Goal: Communication & Community: Answer question/provide support

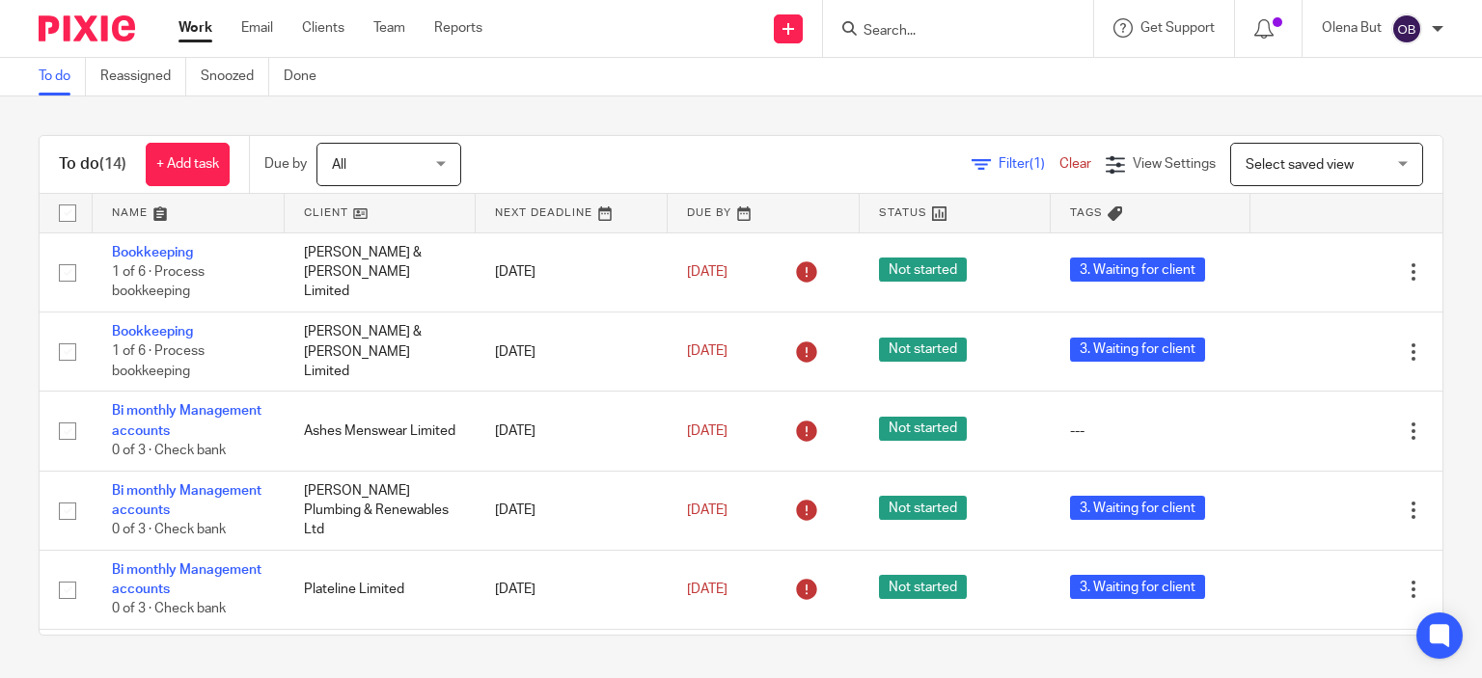
click at [890, 33] on input "Search" at bounding box center [949, 31] width 174 height 17
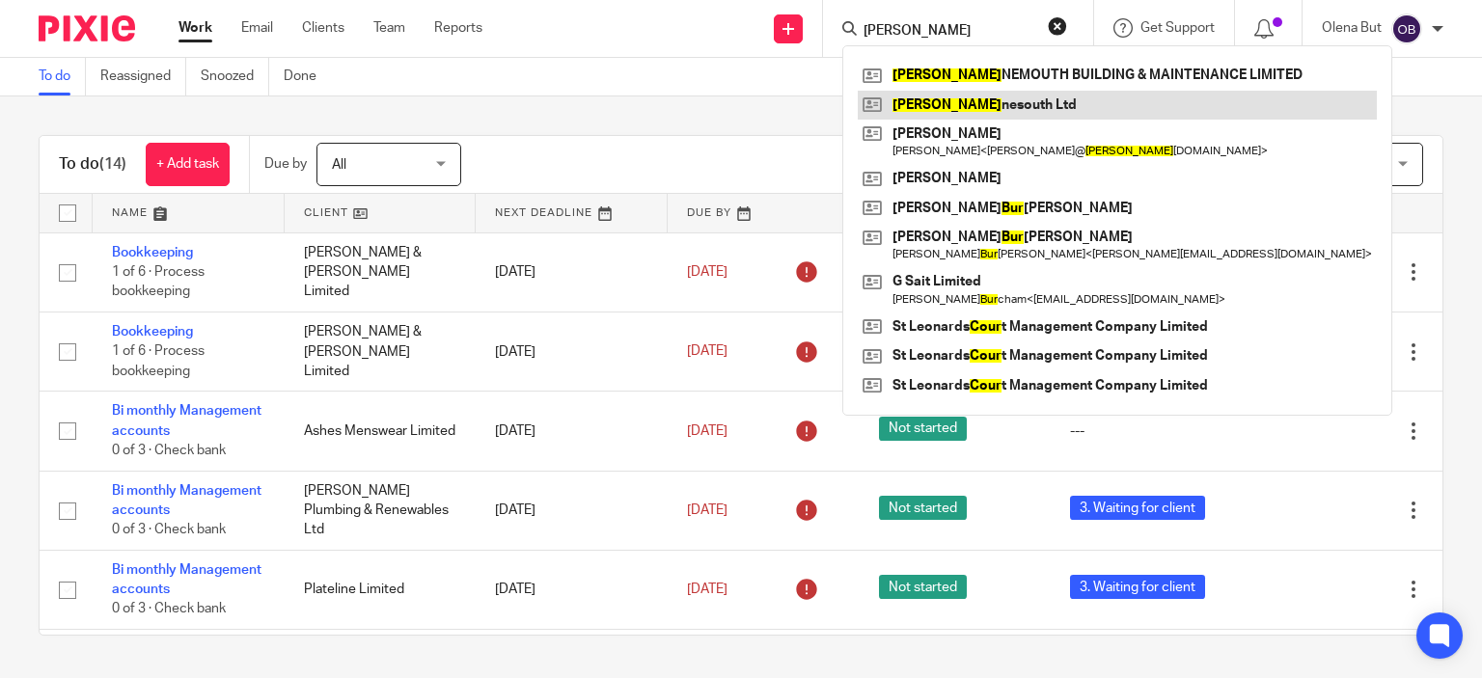
type input "bour"
click at [922, 110] on link at bounding box center [1117, 105] width 519 height 29
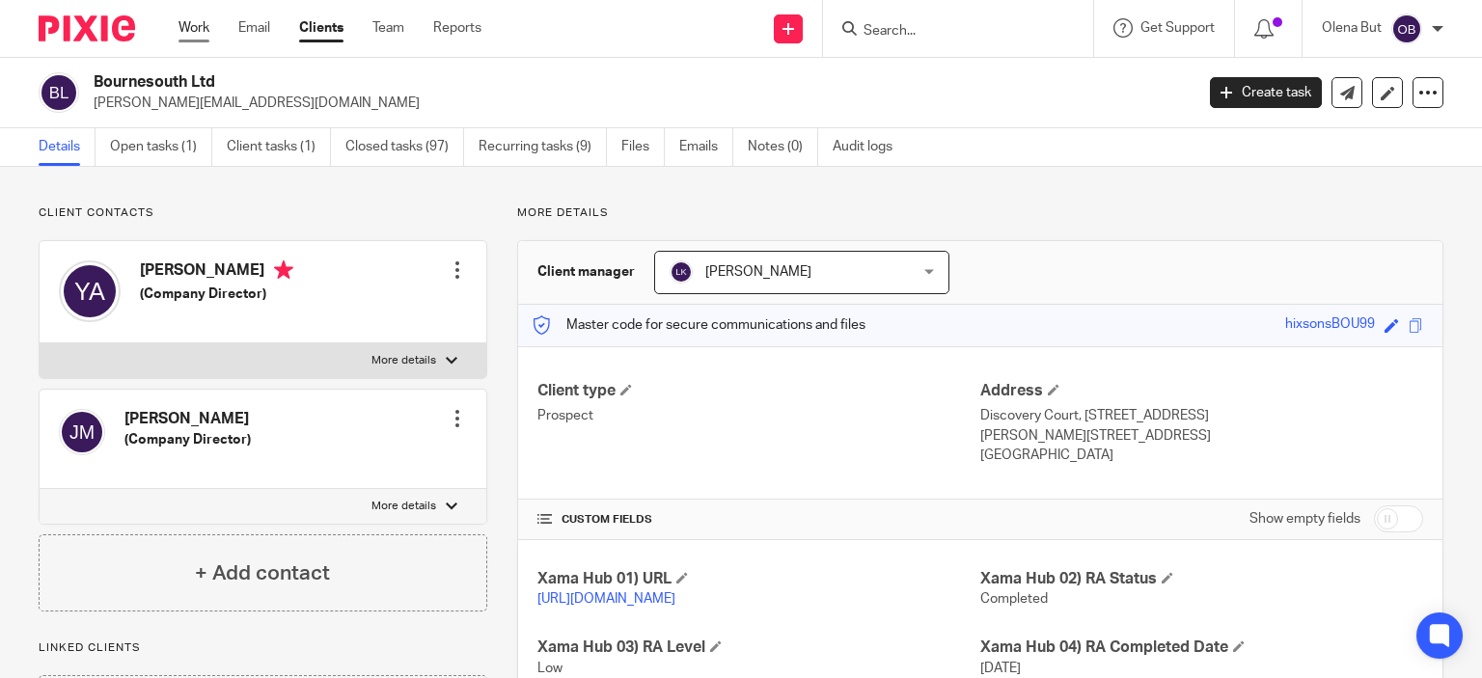
click at [201, 21] on link "Work" at bounding box center [194, 27] width 31 height 19
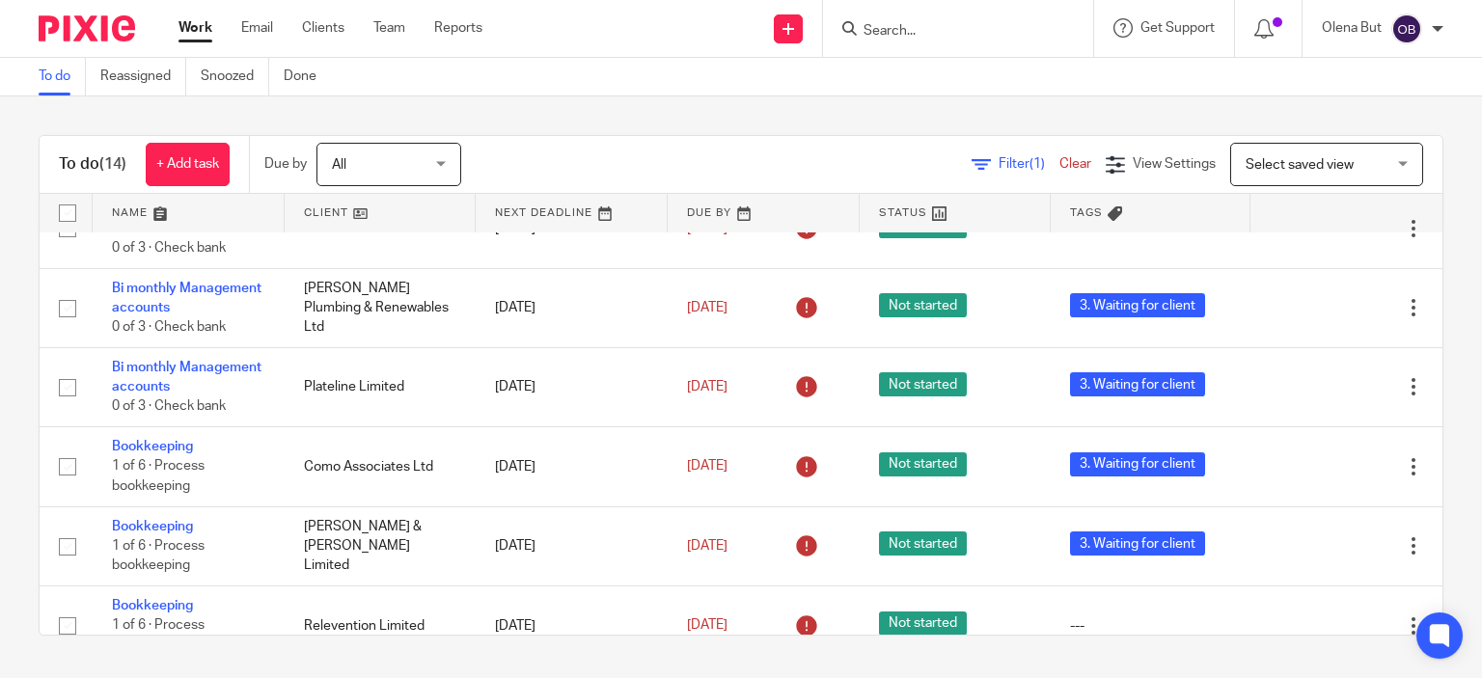
scroll to position [121, 0]
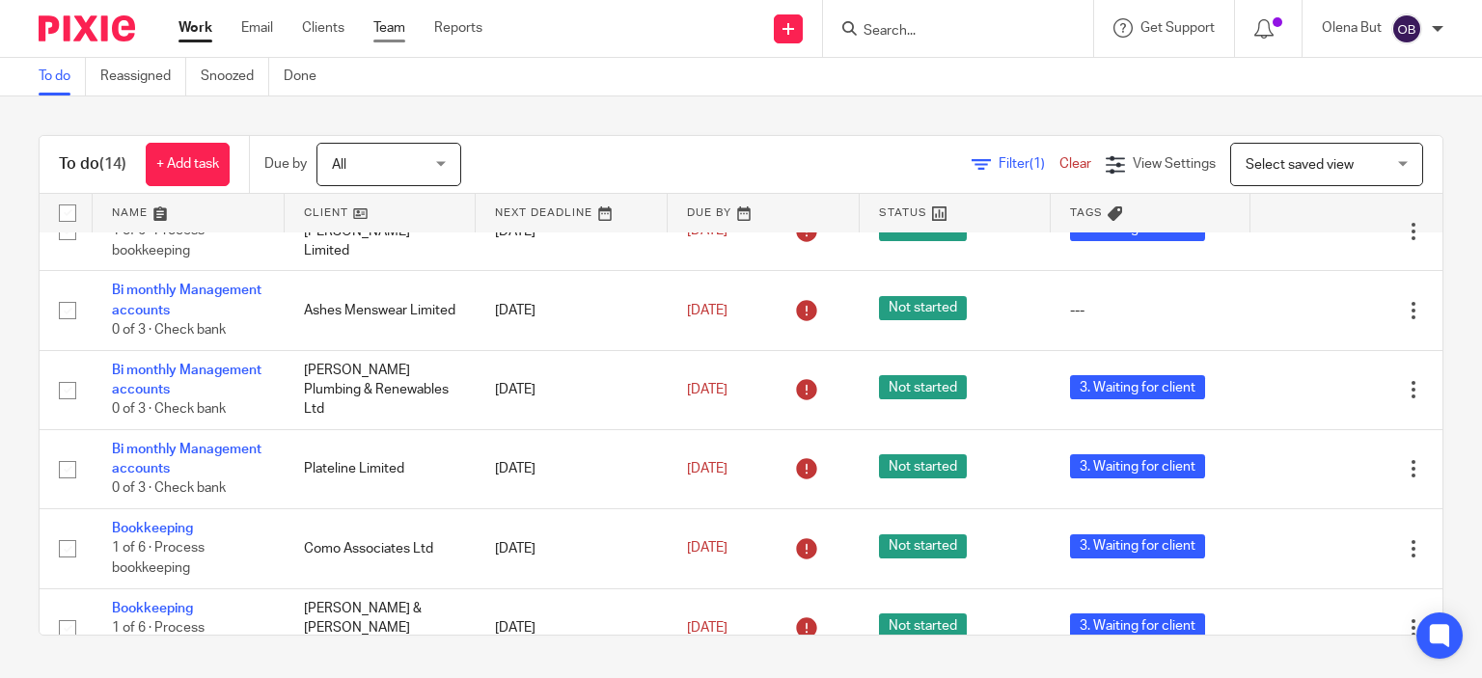
click at [396, 26] on link "Team" at bounding box center [389, 27] width 32 height 19
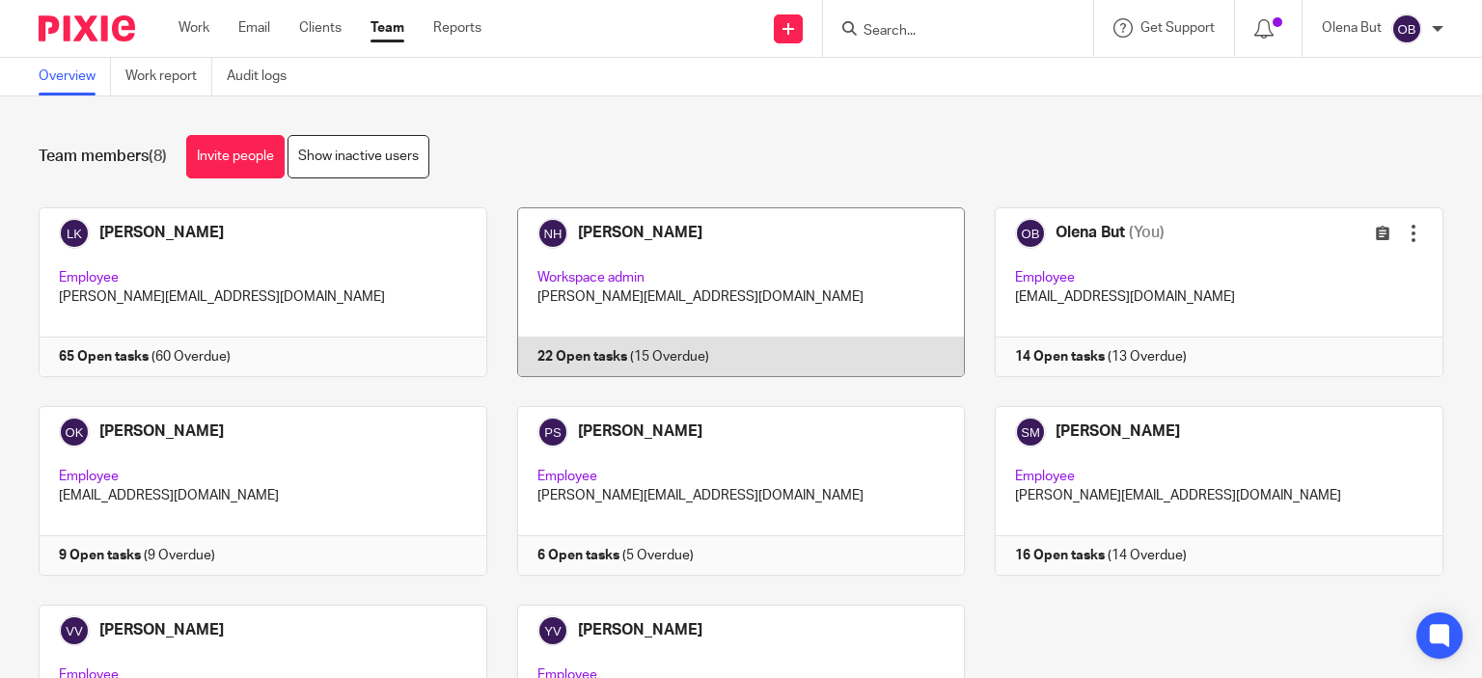
drag, startPoint x: 773, startPoint y: 269, endPoint x: 770, endPoint y: 296, distance: 27.2
click at [773, 268] on link at bounding box center [726, 292] width 479 height 170
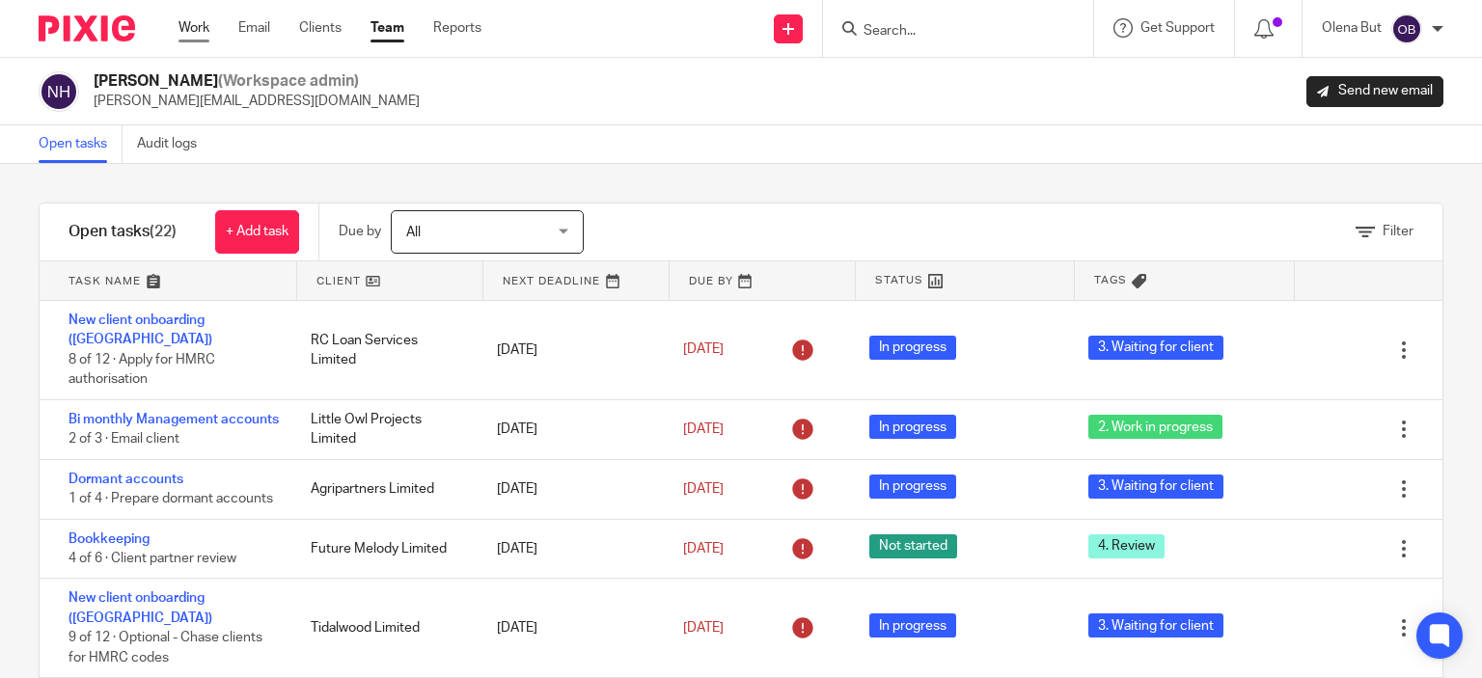
click at [201, 24] on link "Work" at bounding box center [194, 27] width 31 height 19
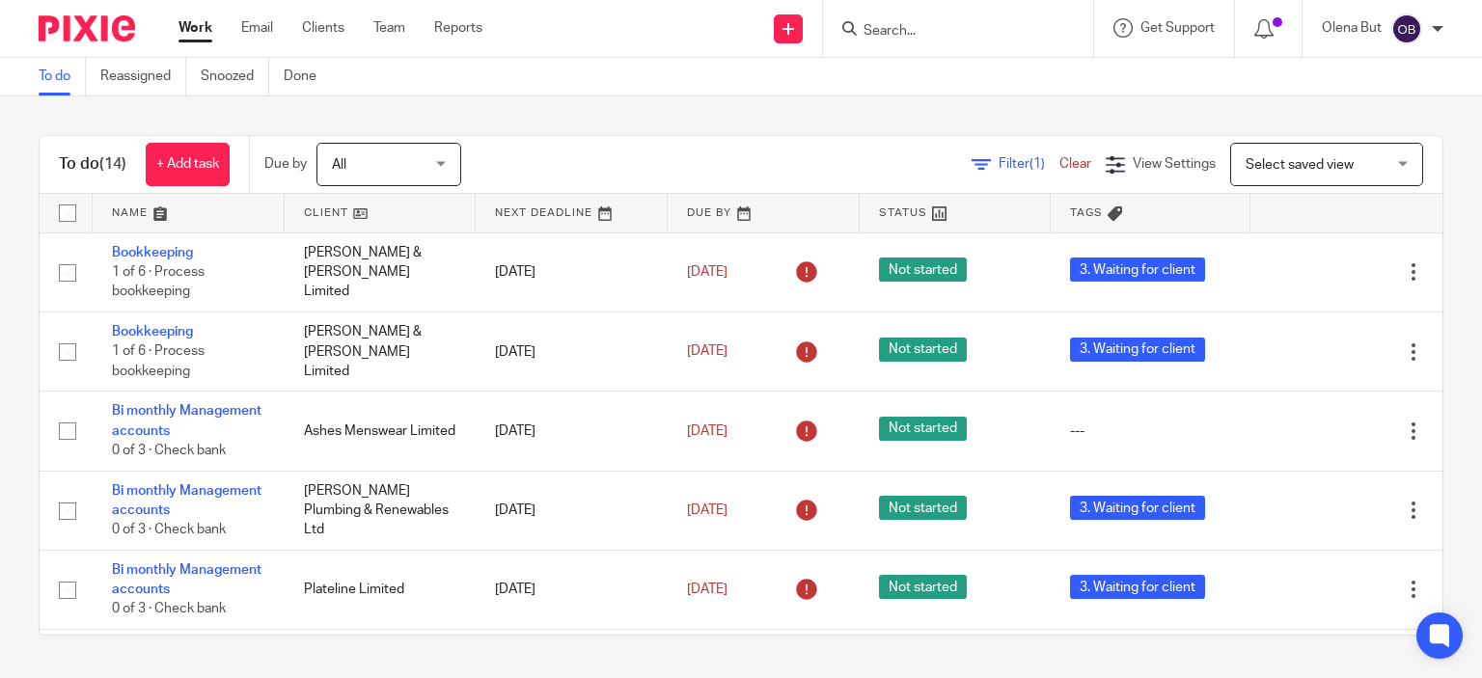
click at [895, 38] on input "Search" at bounding box center [949, 31] width 174 height 17
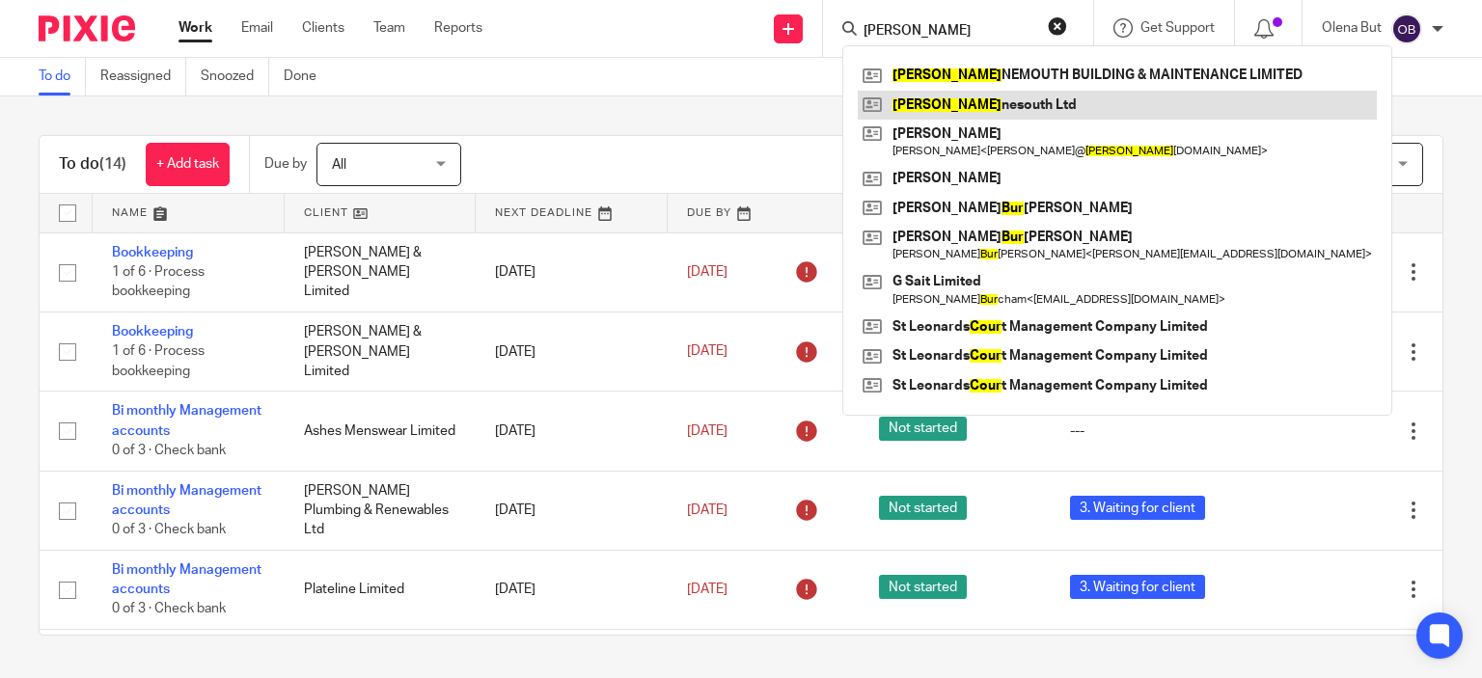
type input "[PERSON_NAME]"
click at [915, 96] on link at bounding box center [1117, 105] width 519 height 29
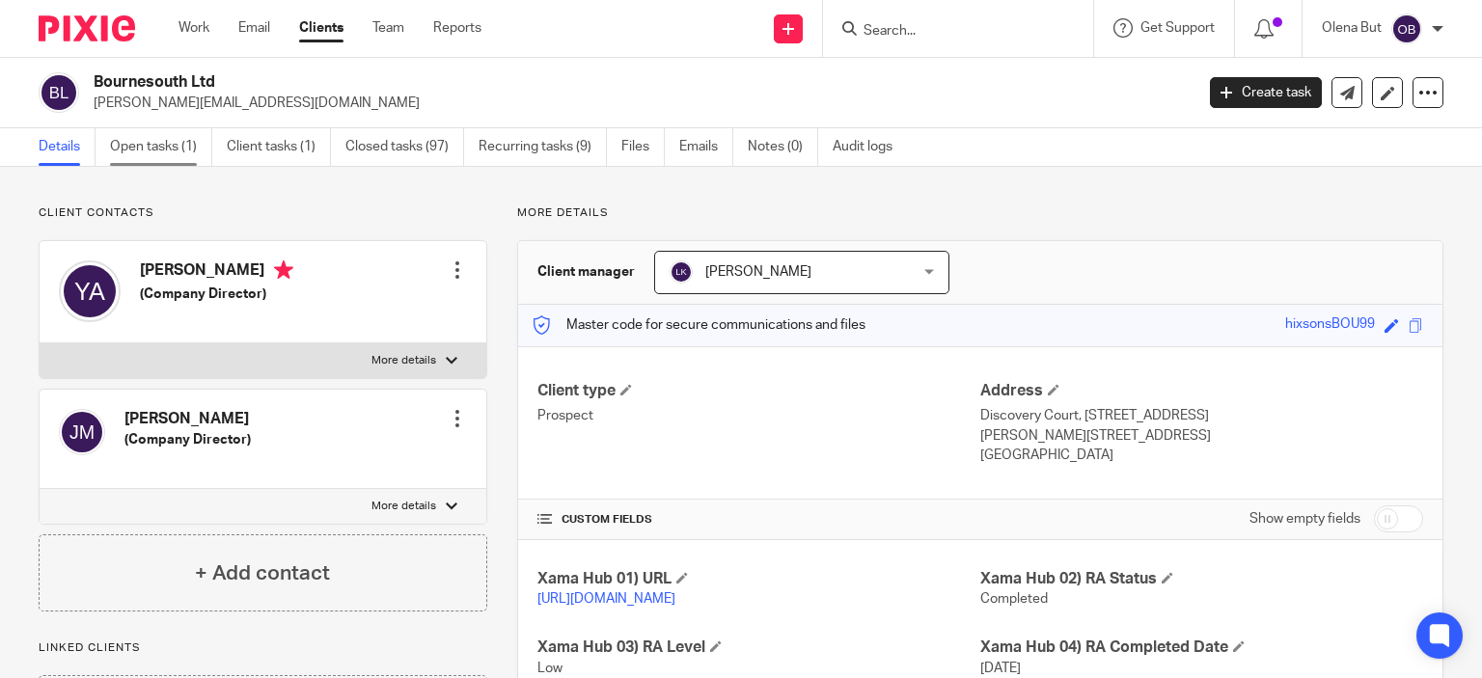
click at [157, 152] on link "Open tasks (1)" at bounding box center [161, 147] width 102 height 38
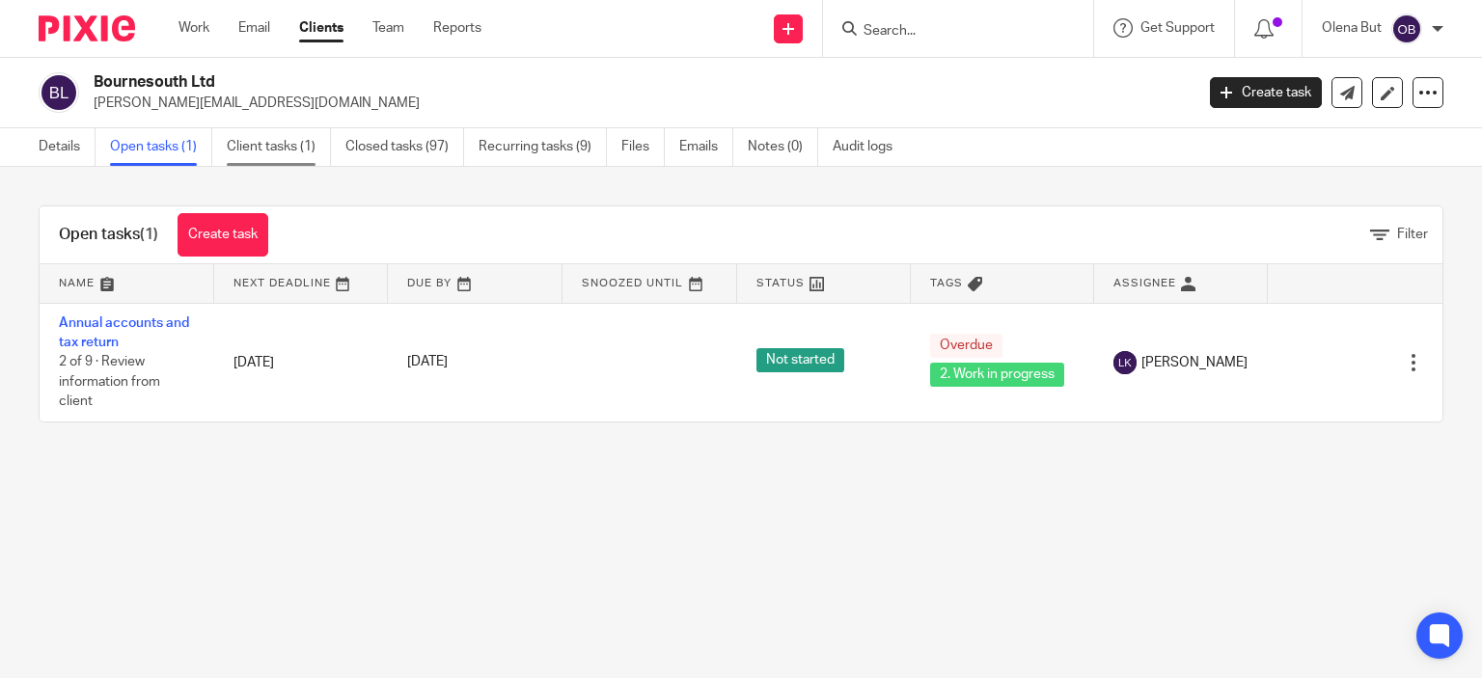
click at [264, 148] on link "Client tasks (1)" at bounding box center [279, 147] width 104 height 38
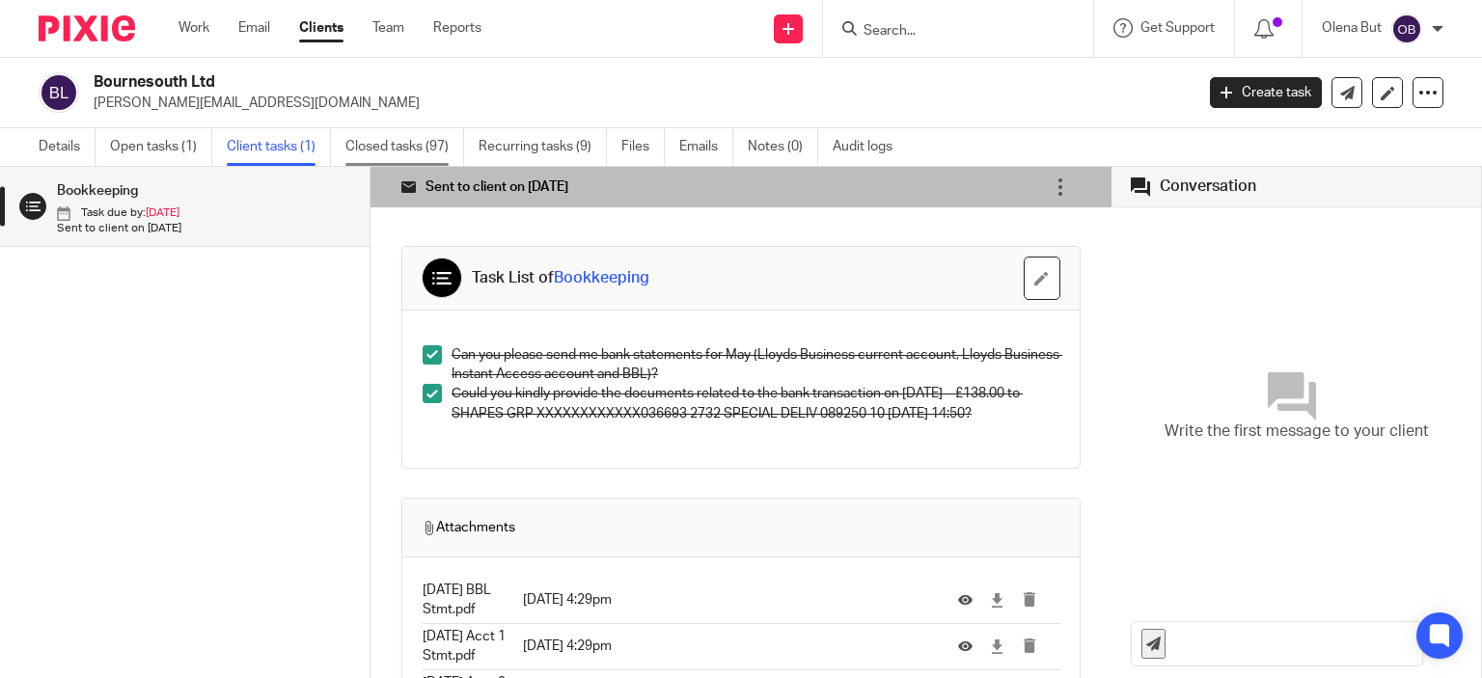
click at [385, 150] on link "Closed tasks (97)" at bounding box center [404, 147] width 119 height 38
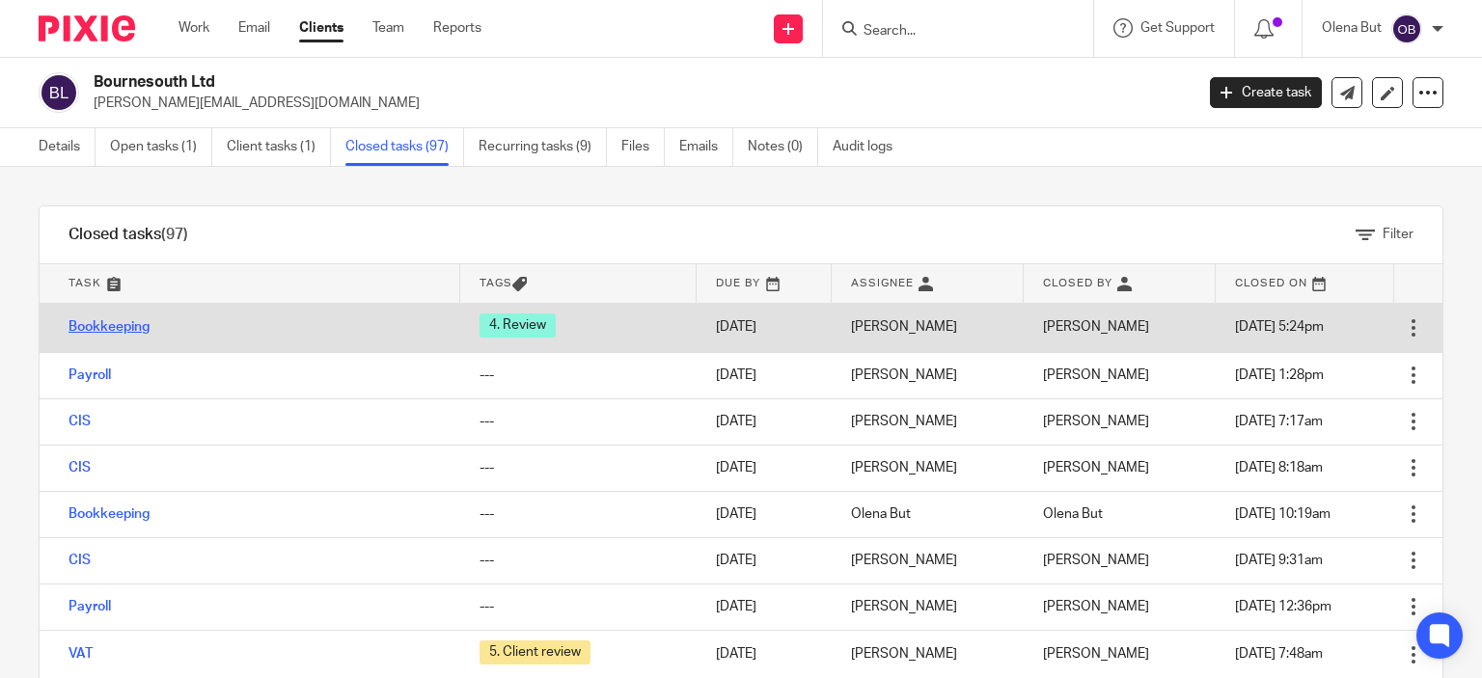
click at [127, 323] on link "Bookkeeping" at bounding box center [109, 327] width 81 height 14
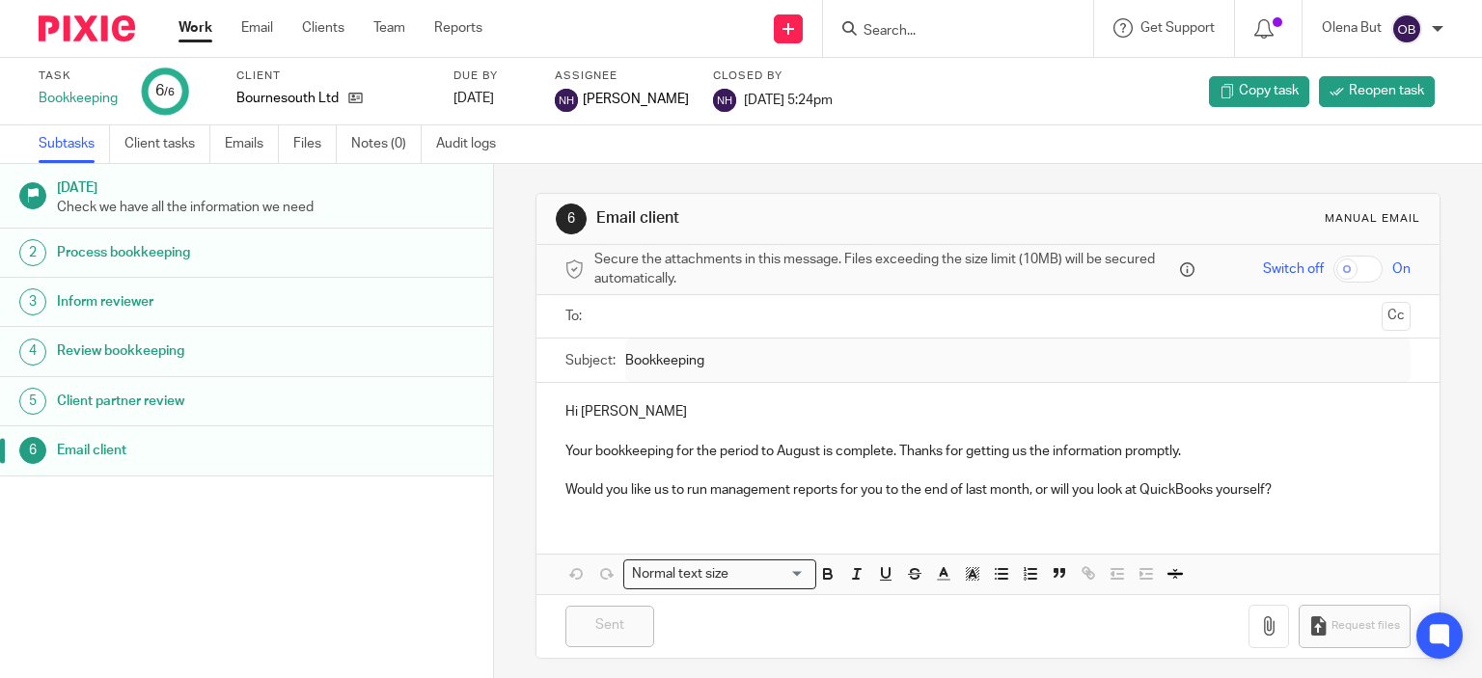
click at [618, 318] on input "text" at bounding box center [987, 317] width 773 height 22
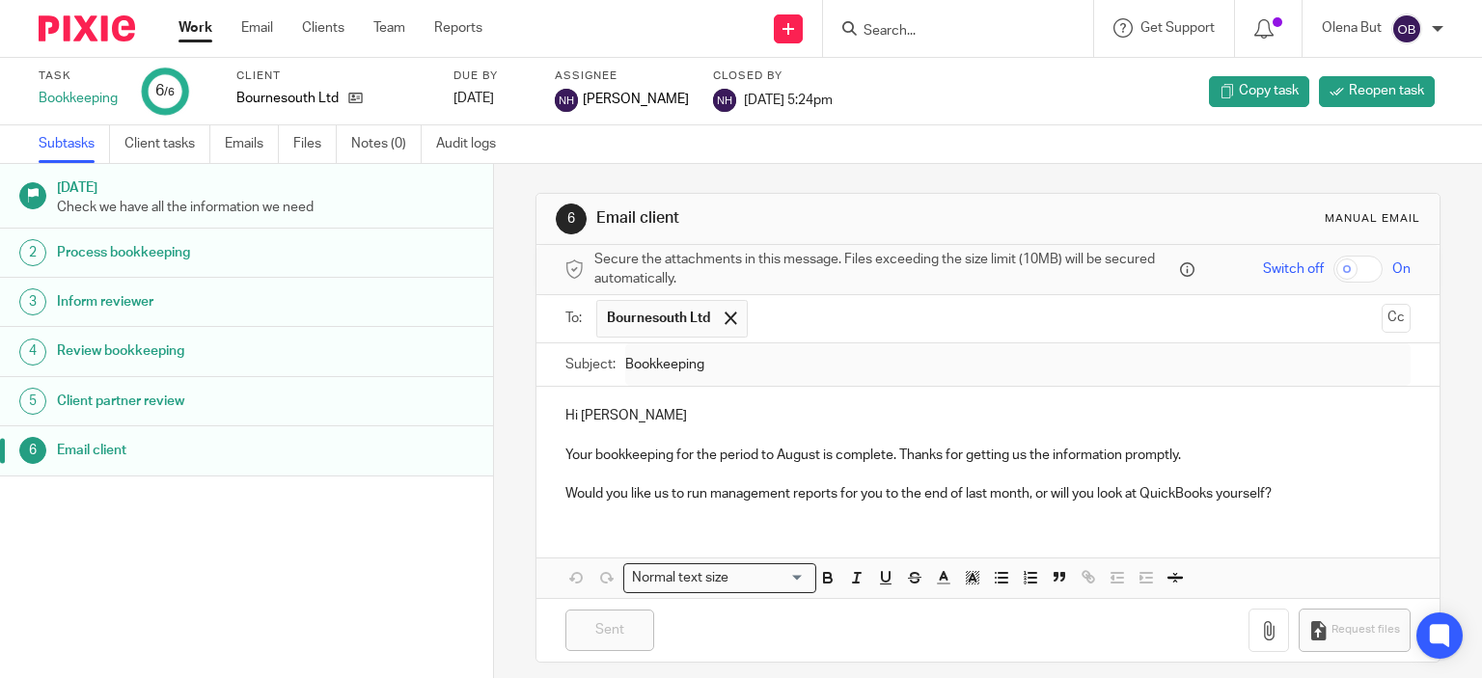
click at [800, 317] on input "text" at bounding box center [1065, 319] width 617 height 38
type input "j"
click at [791, 323] on input "text" at bounding box center [1065, 319] width 617 height 38
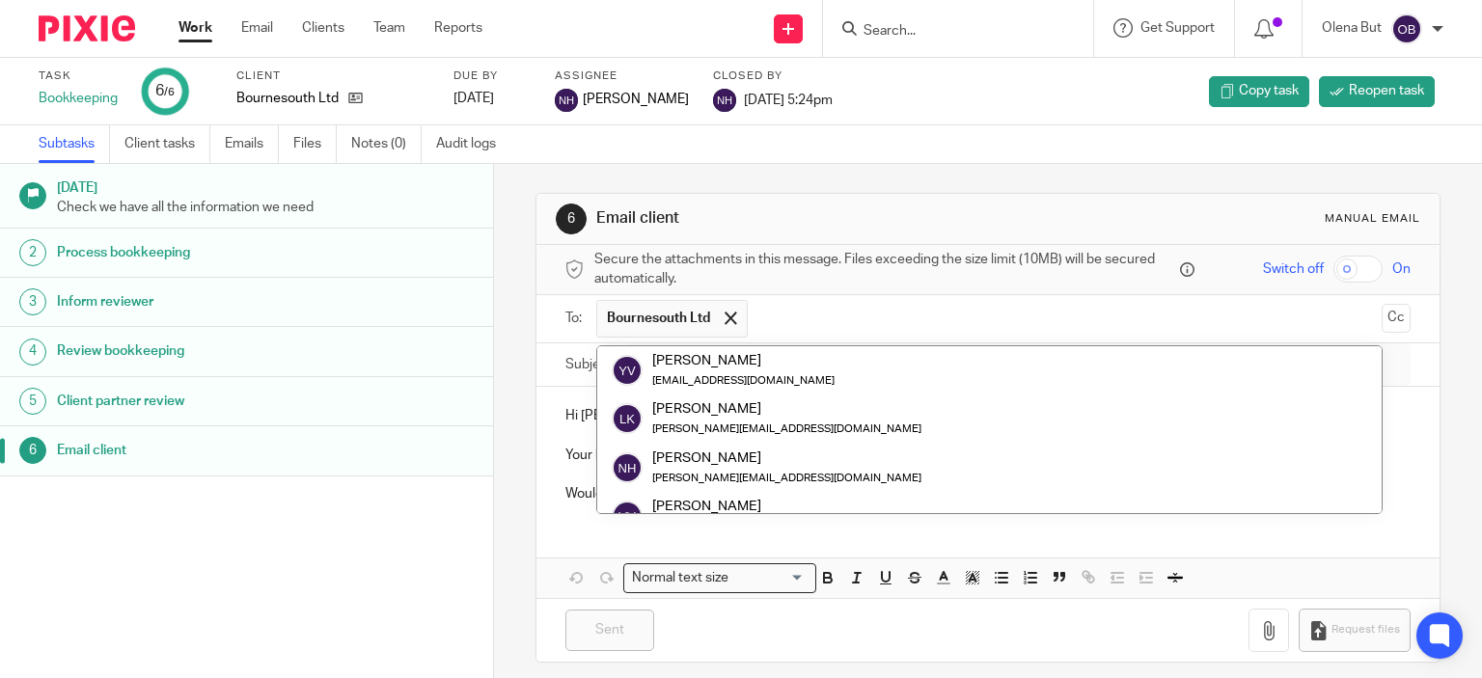
paste input ""'James Muir'" <james@bournesouth.com>"
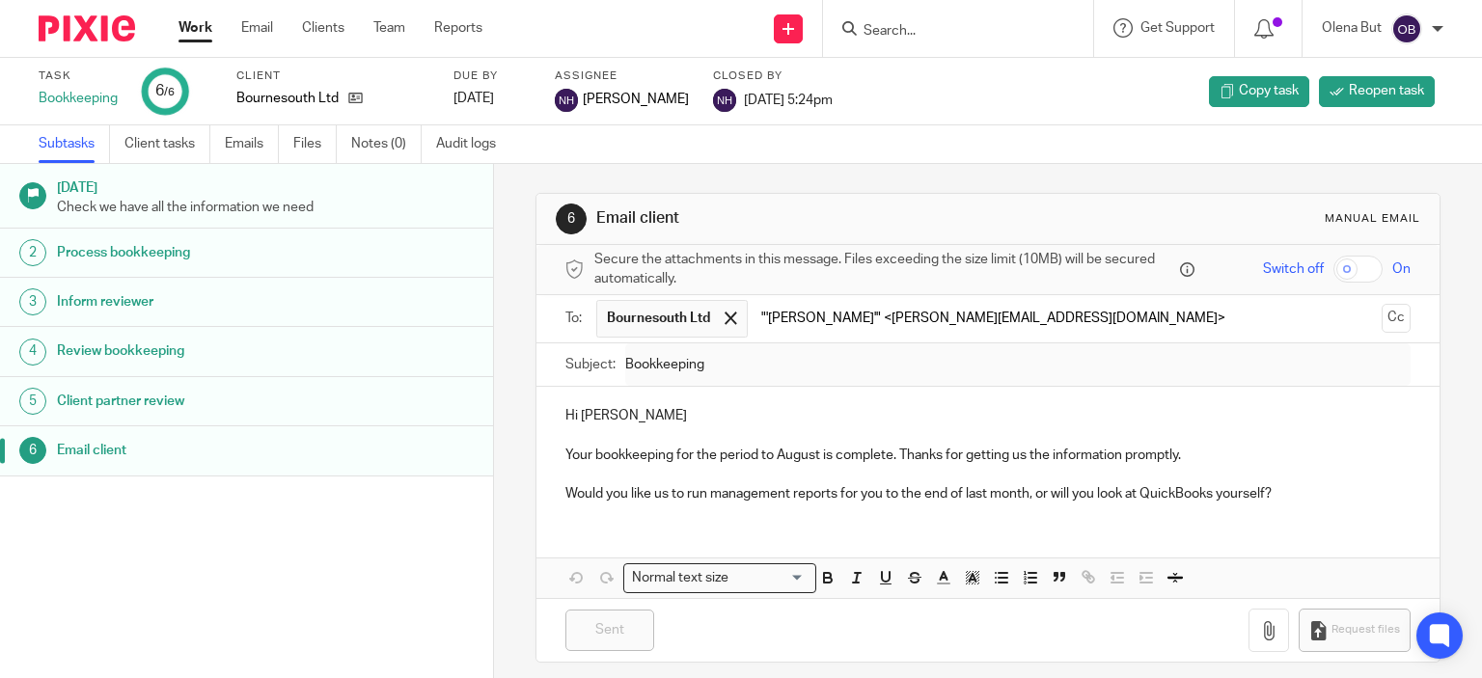
click at [842, 318] on input ""'James Muir'" <james@bournesouth.com>" at bounding box center [1065, 319] width 617 height 38
click at [978, 323] on input "james@bournesouth.com>" at bounding box center [1065, 319] width 617 height 38
type input "james@bournesouth.com"
click at [664, 435] on p at bounding box center [988, 436] width 846 height 19
click at [634, 412] on p "Hi Yvette" at bounding box center [988, 415] width 846 height 19
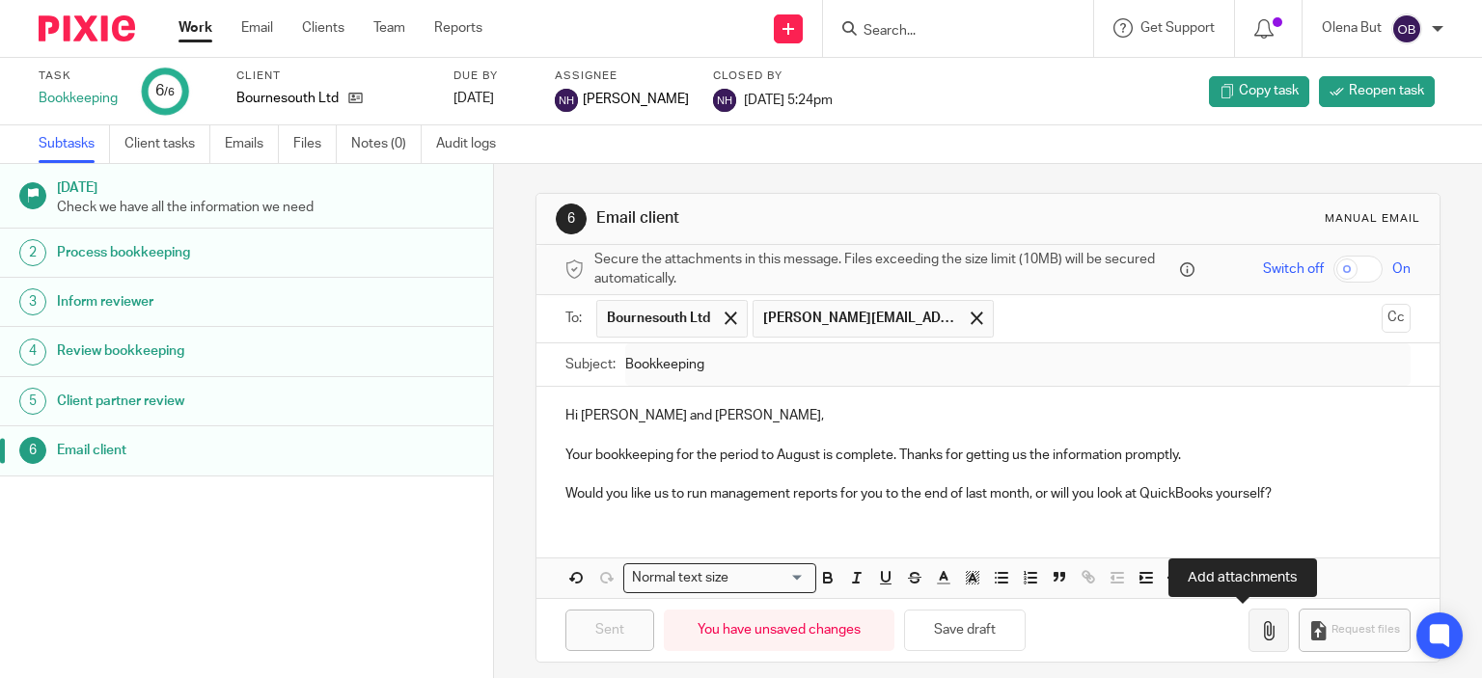
click at [1259, 636] on icon "button" at bounding box center [1268, 630] width 19 height 19
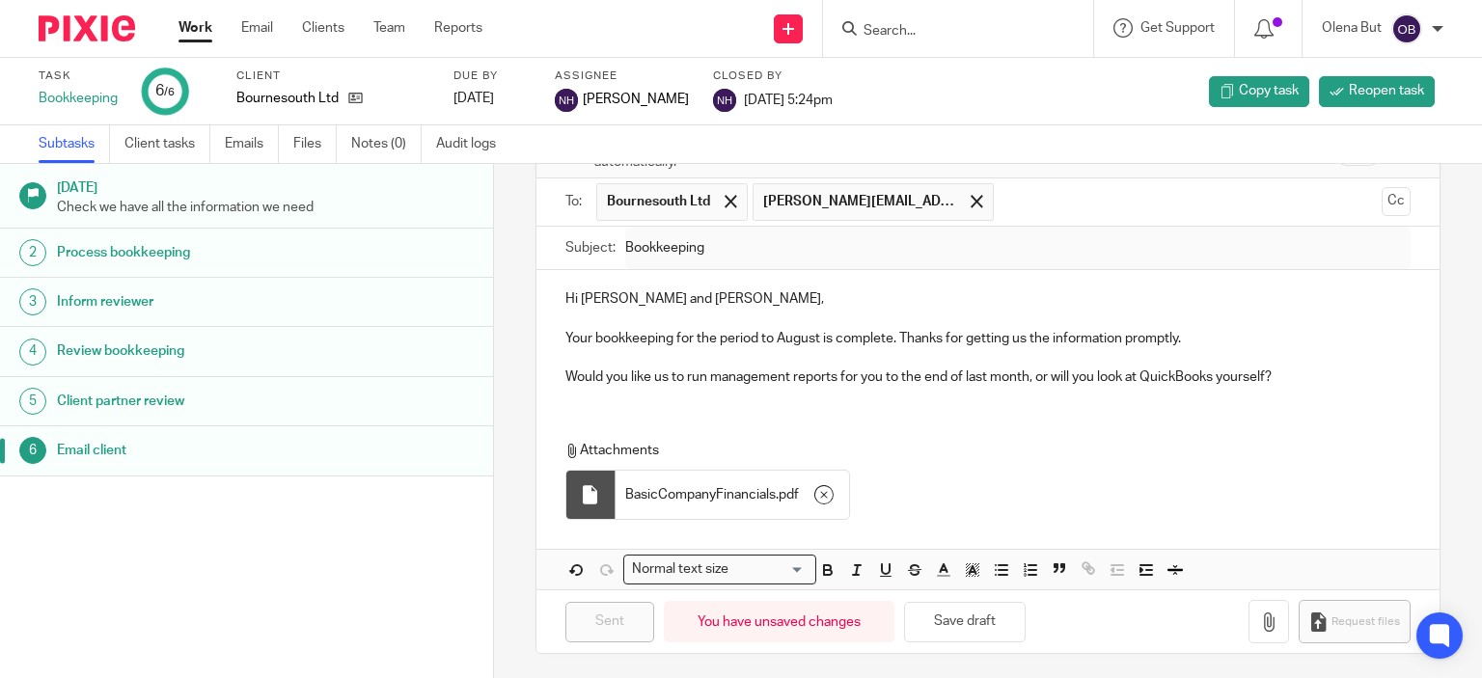
scroll to position [118, 0]
click at [456, 450] on link "6 Email client" at bounding box center [246, 451] width 493 height 48
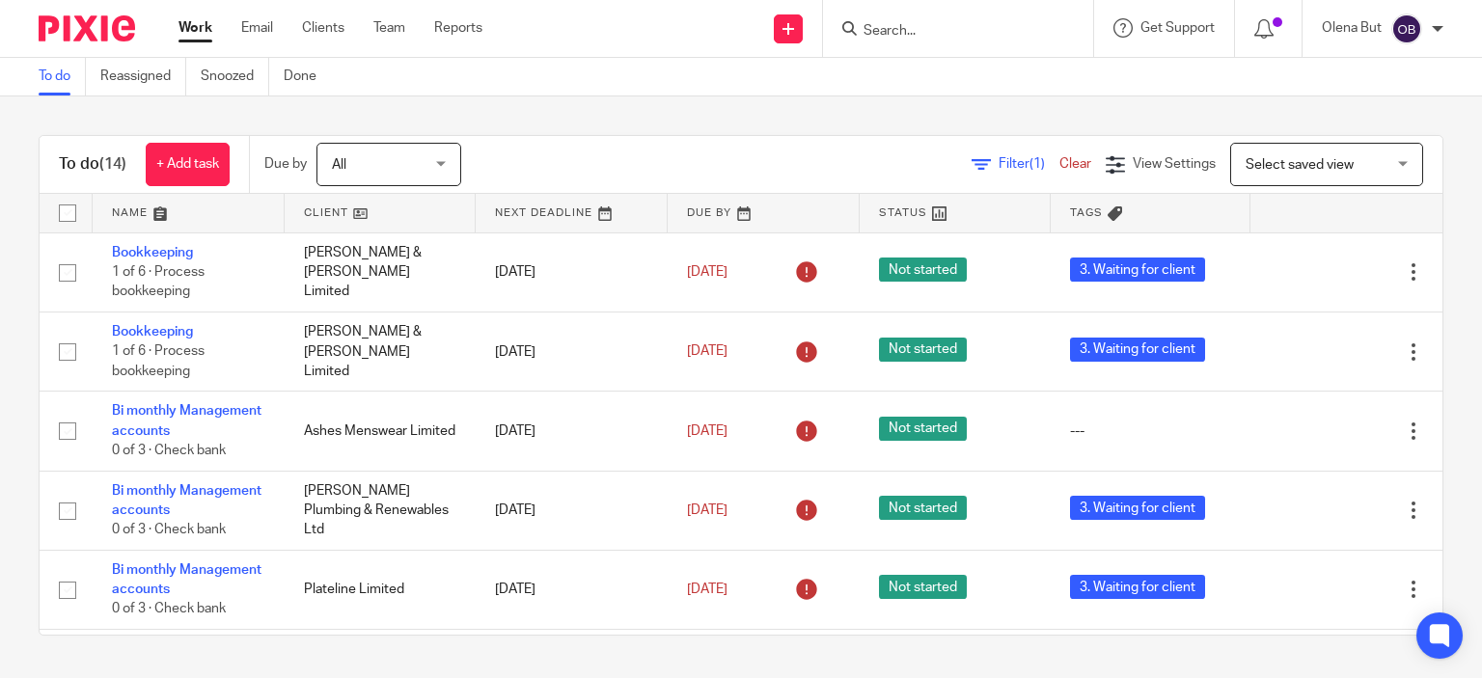
click at [880, 30] on input "Search" at bounding box center [949, 31] width 174 height 17
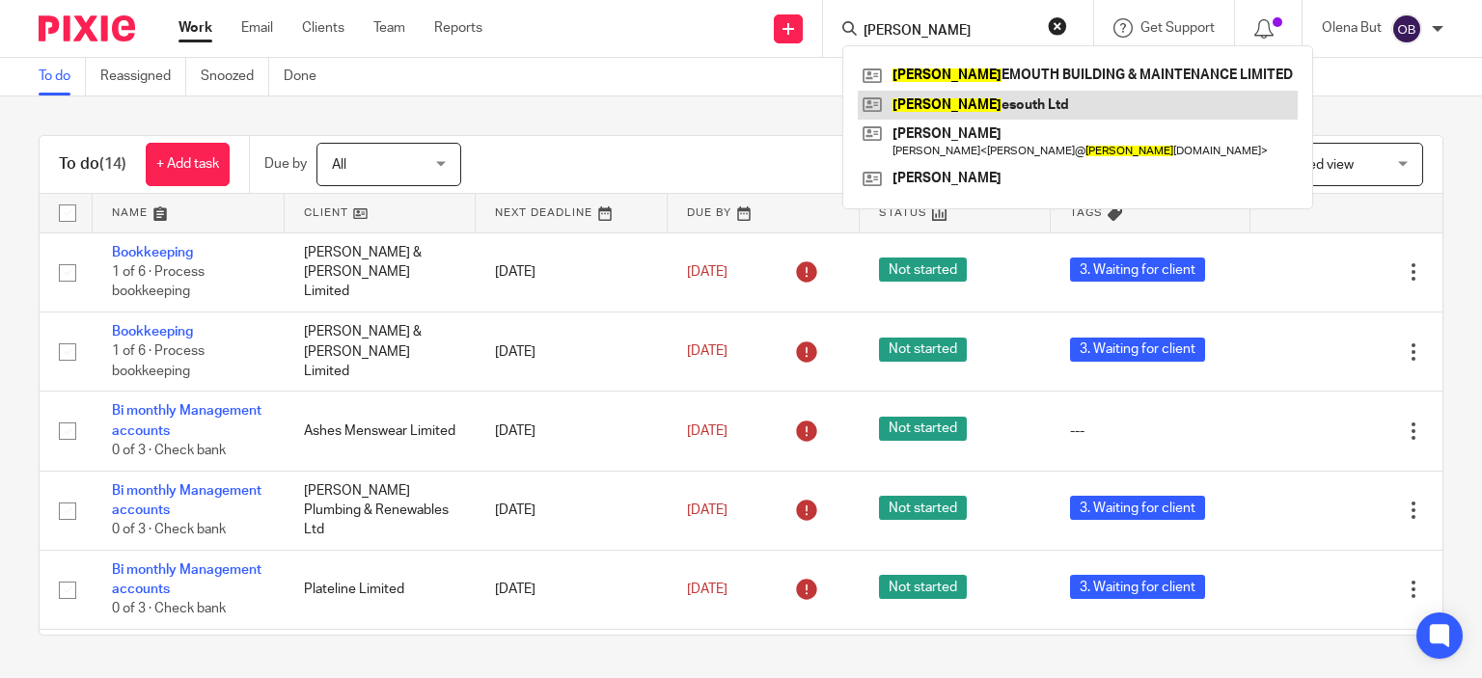
type input "[PERSON_NAME]"
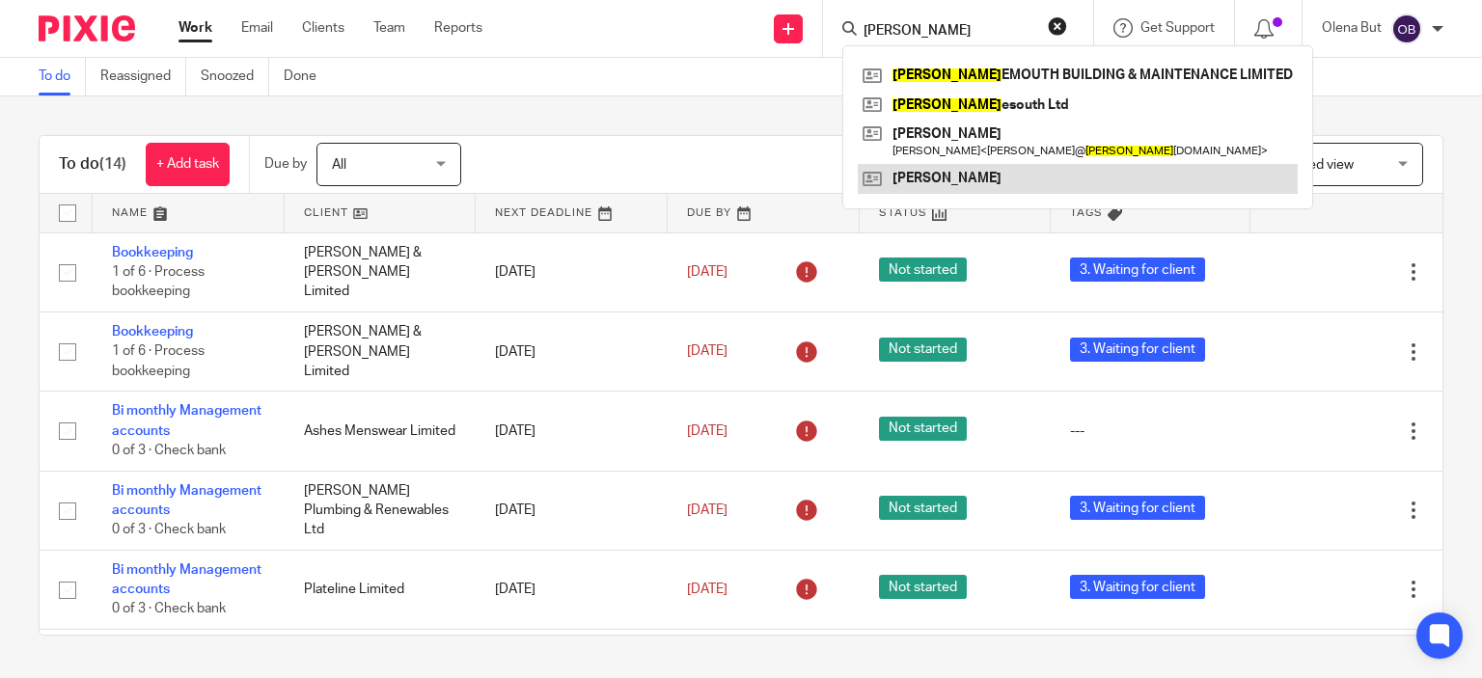
drag, startPoint x: 947, startPoint y: 104, endPoint x: 938, endPoint y: 174, distance: 70.0
click at [949, 104] on link at bounding box center [1078, 105] width 440 height 29
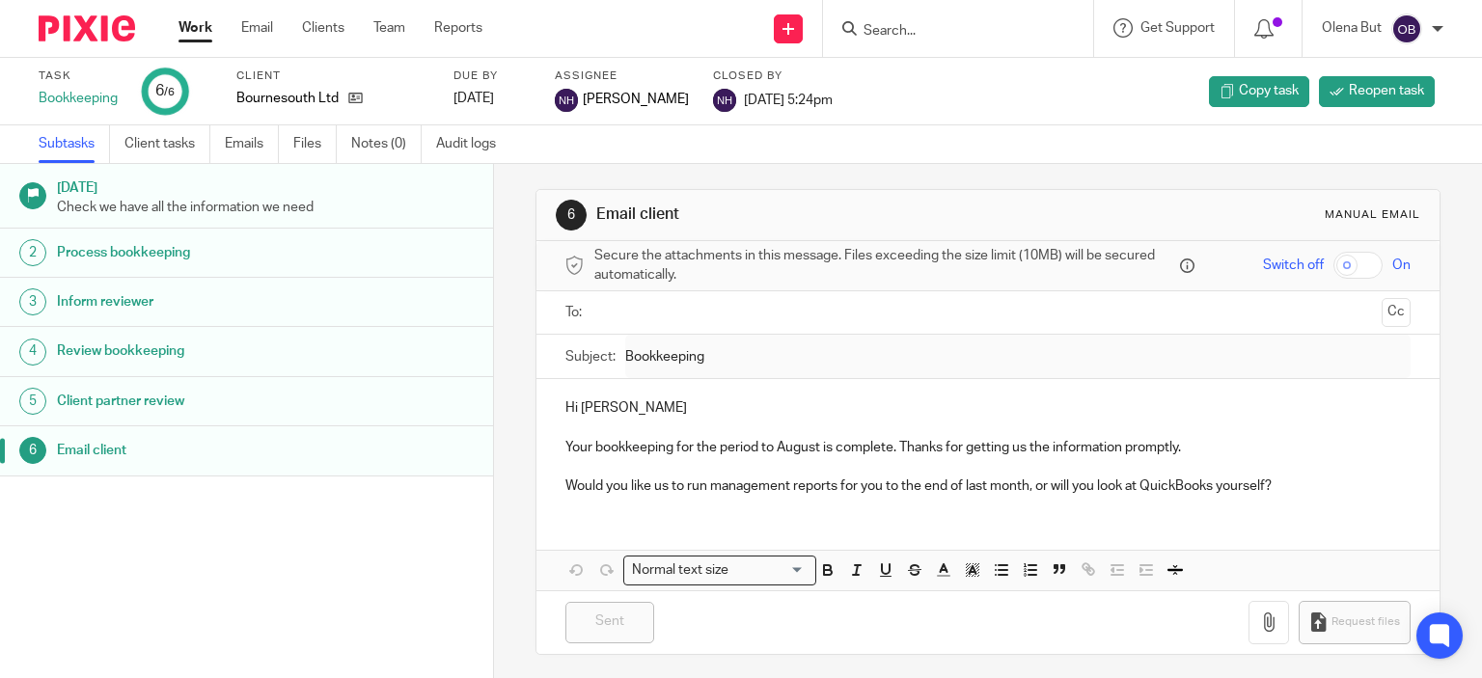
scroll to position [6, 0]
click at [611, 319] on input "text" at bounding box center [987, 311] width 773 height 22
click at [97, 444] on h1 "Email client" at bounding box center [196, 450] width 278 height 29
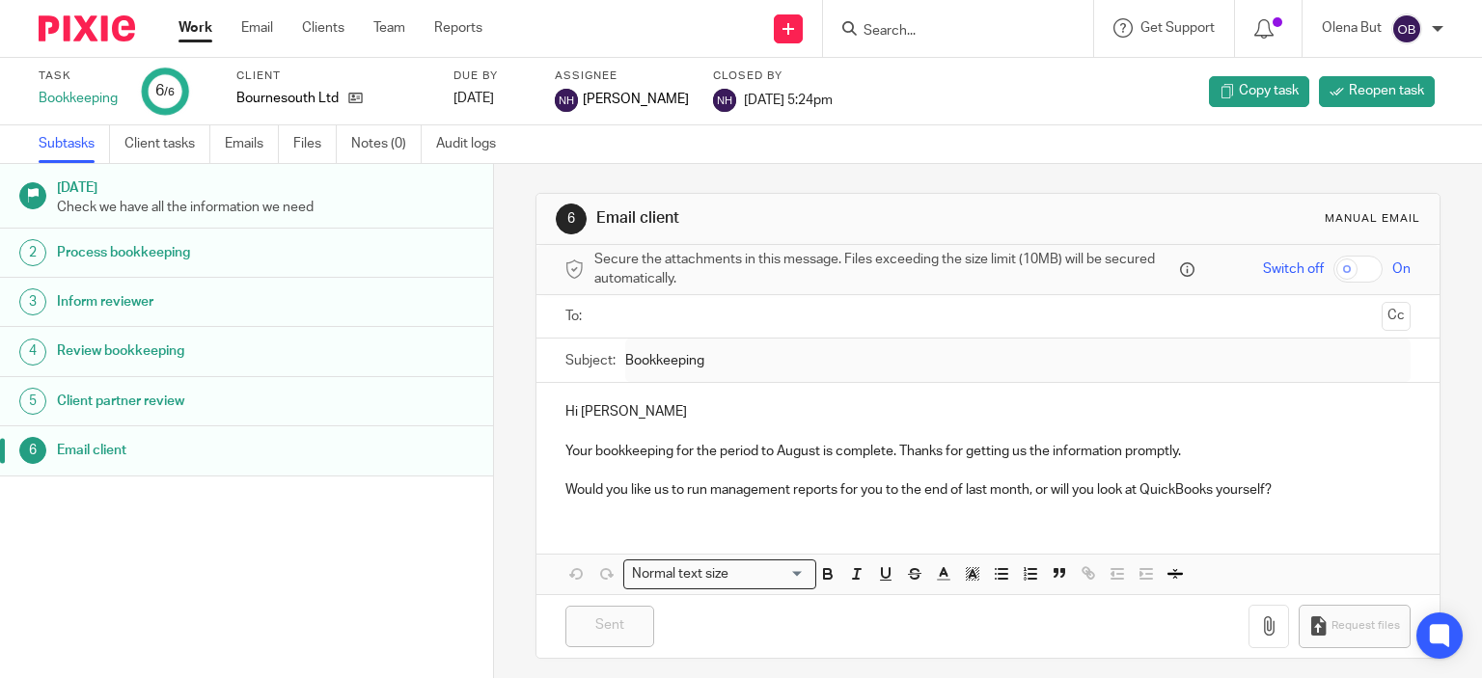
drag, startPoint x: 282, startPoint y: 450, endPoint x: 297, endPoint y: 462, distance: 19.9
click at [280, 451] on h1 "Email client" at bounding box center [196, 450] width 278 height 29
drag, startPoint x: 337, startPoint y: 454, endPoint x: 147, endPoint y: 397, distance: 198.4
click at [147, 396] on h1 "Client partner review" at bounding box center [196, 401] width 278 height 29
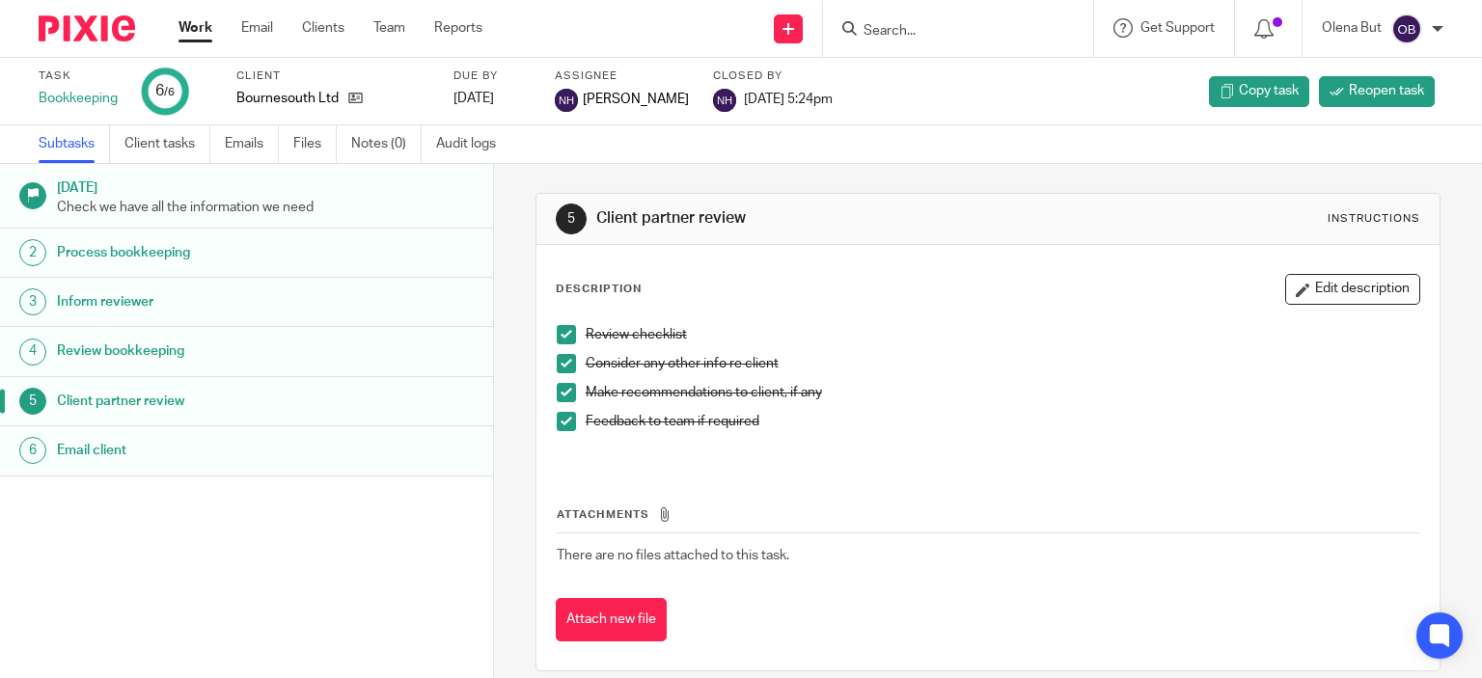
click at [564, 335] on span at bounding box center [566, 334] width 19 height 19
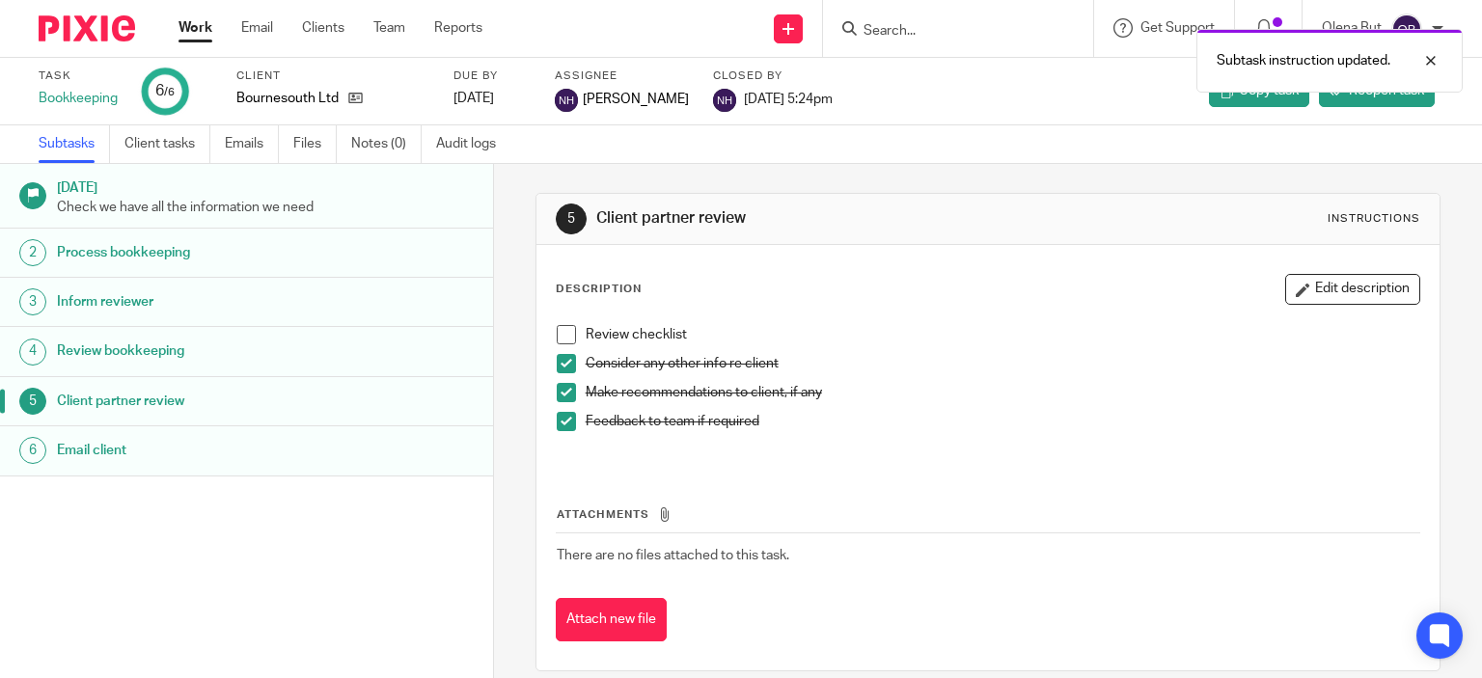
click at [561, 367] on span at bounding box center [566, 363] width 19 height 19
click at [557, 391] on span at bounding box center [566, 392] width 19 height 19
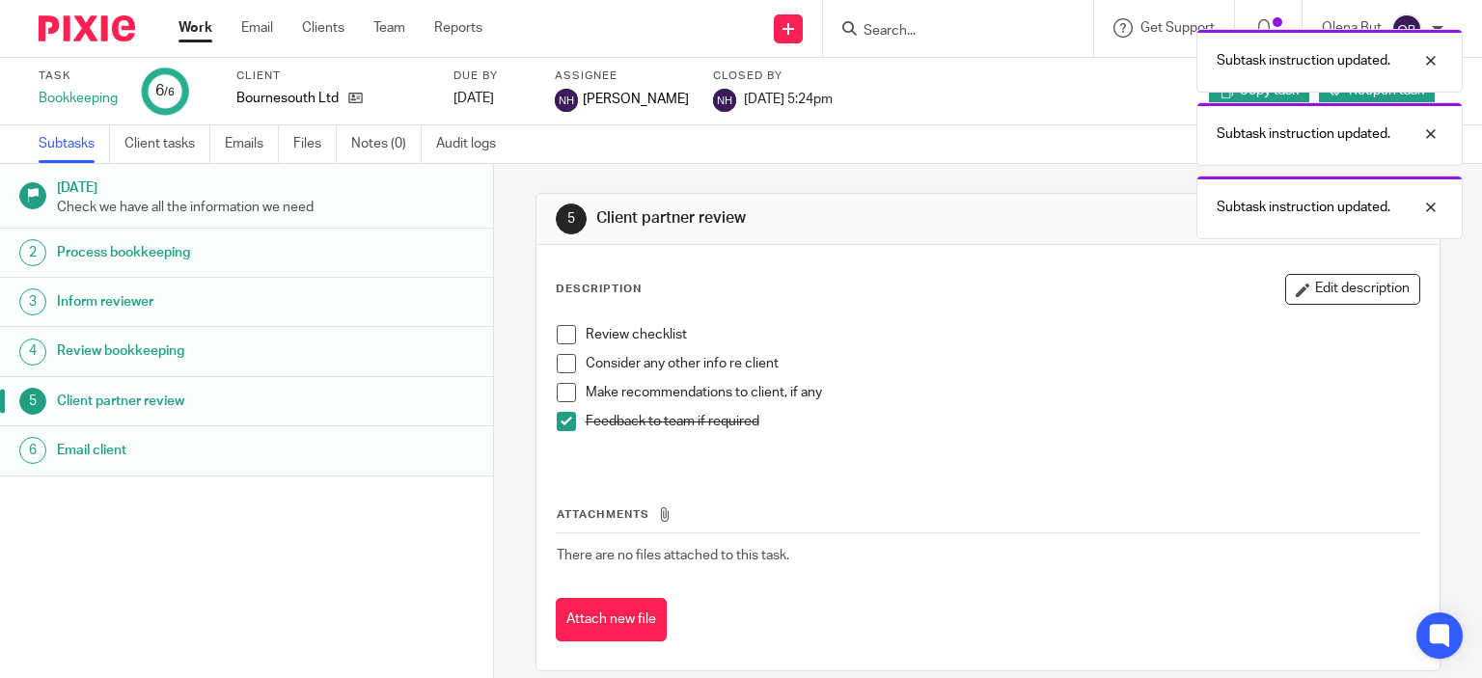
drag, startPoint x: 560, startPoint y: 418, endPoint x: 530, endPoint y: 493, distance: 81.0
click at [560, 420] on span at bounding box center [566, 421] width 19 height 19
click at [232, 532] on div "[DATE] Check we have all the information we need 2 Process bookkeeping 3 Inform…" at bounding box center [246, 392] width 493 height 456
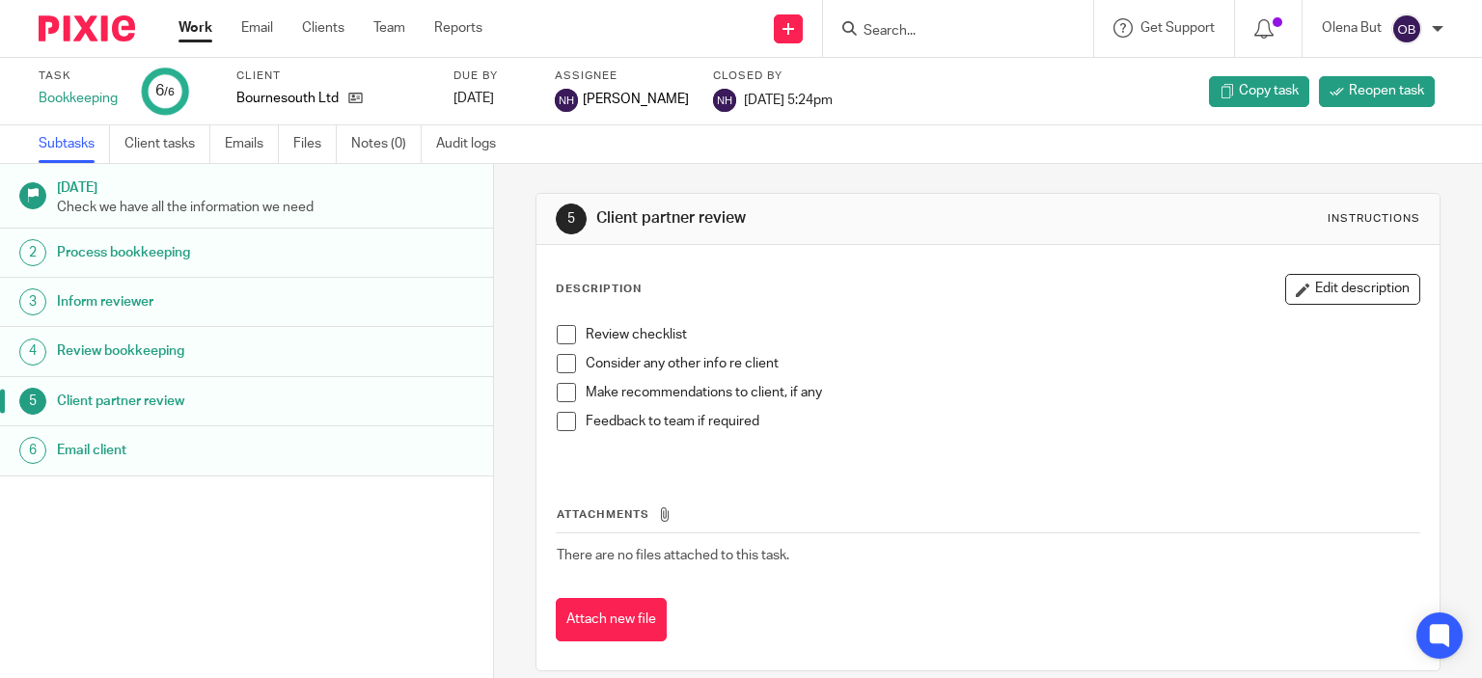
click at [564, 333] on span at bounding box center [566, 334] width 19 height 19
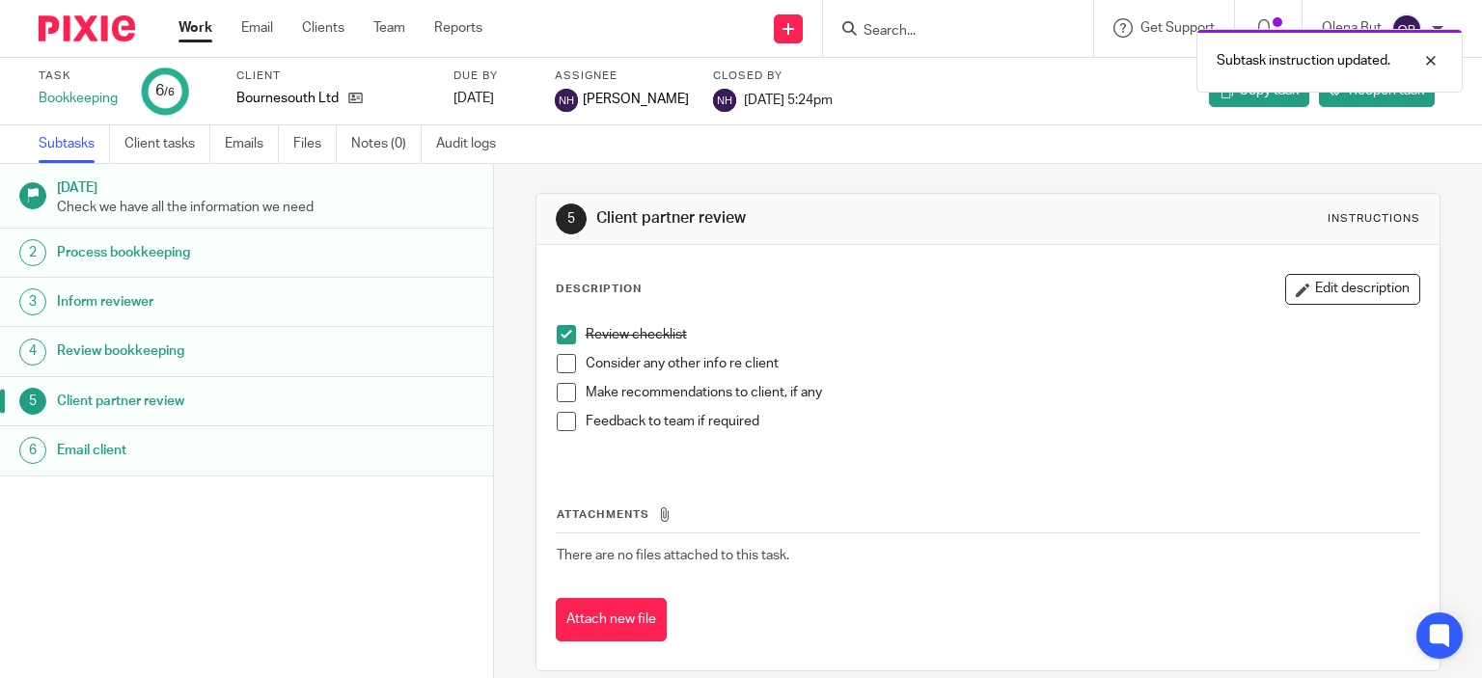
click at [560, 371] on span at bounding box center [566, 363] width 19 height 19
click at [561, 400] on span at bounding box center [566, 392] width 19 height 19
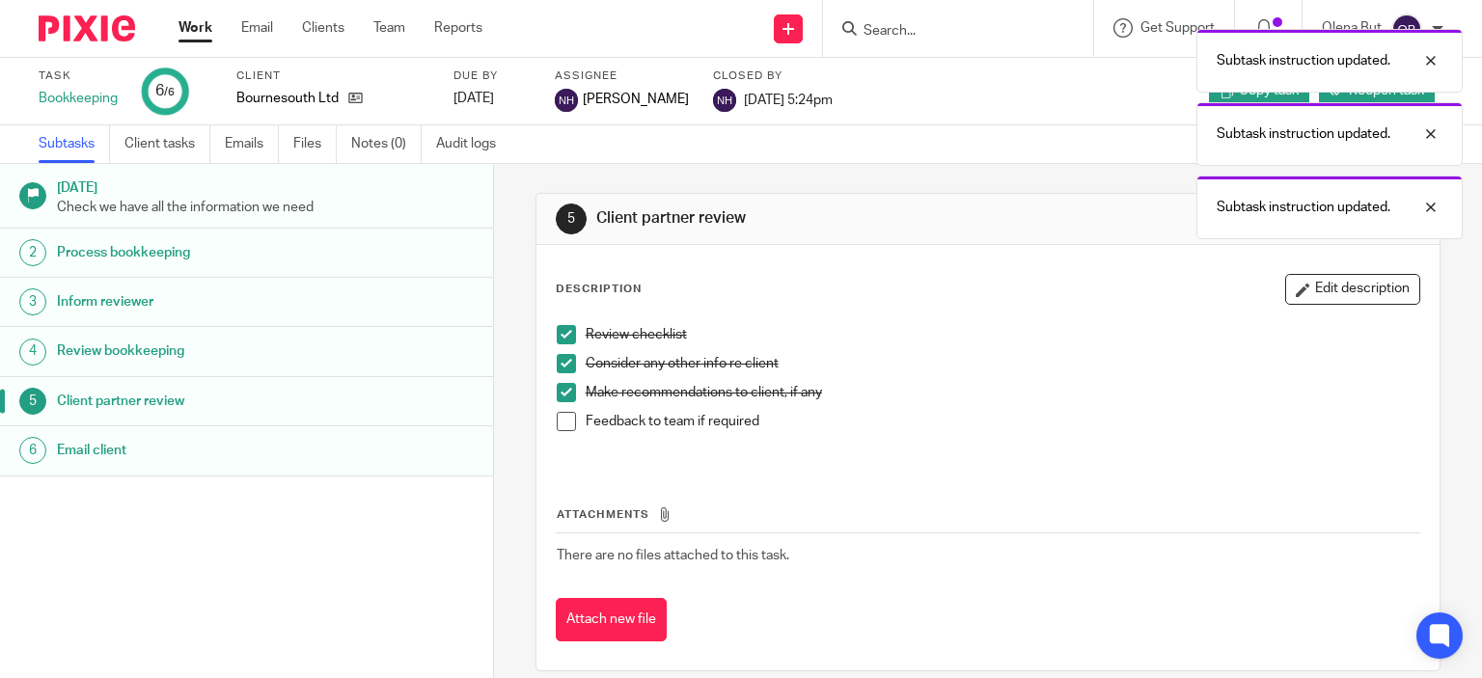
click at [563, 417] on span at bounding box center [566, 421] width 19 height 19
click at [232, 434] on link "6 Email client" at bounding box center [246, 451] width 493 height 48
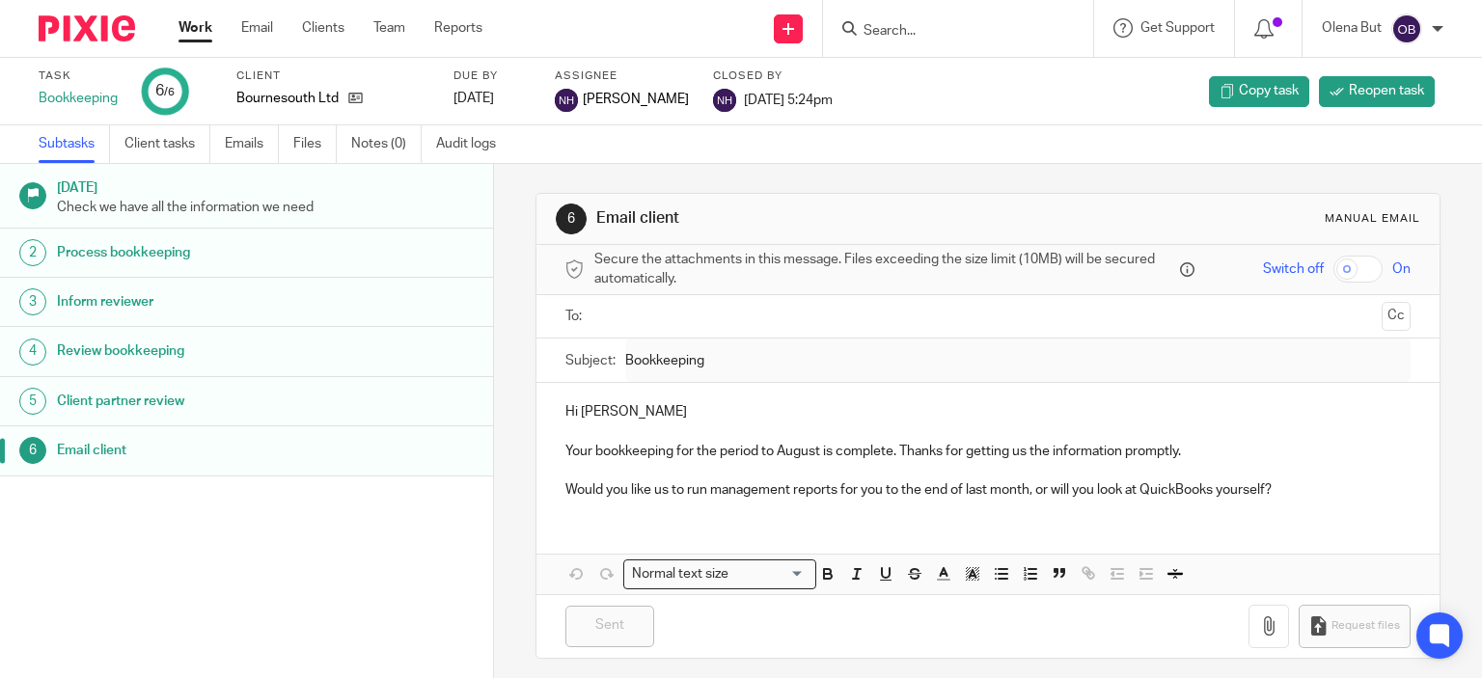
drag, startPoint x: 336, startPoint y: 444, endPoint x: 251, endPoint y: 581, distance: 161.2
click at [252, 582] on div "[DATE] Check we have all the information we need 2 Process bookkeeping 3 Inform…" at bounding box center [246, 392] width 493 height 456
click at [178, 143] on link "Client tasks" at bounding box center [167, 144] width 86 height 38
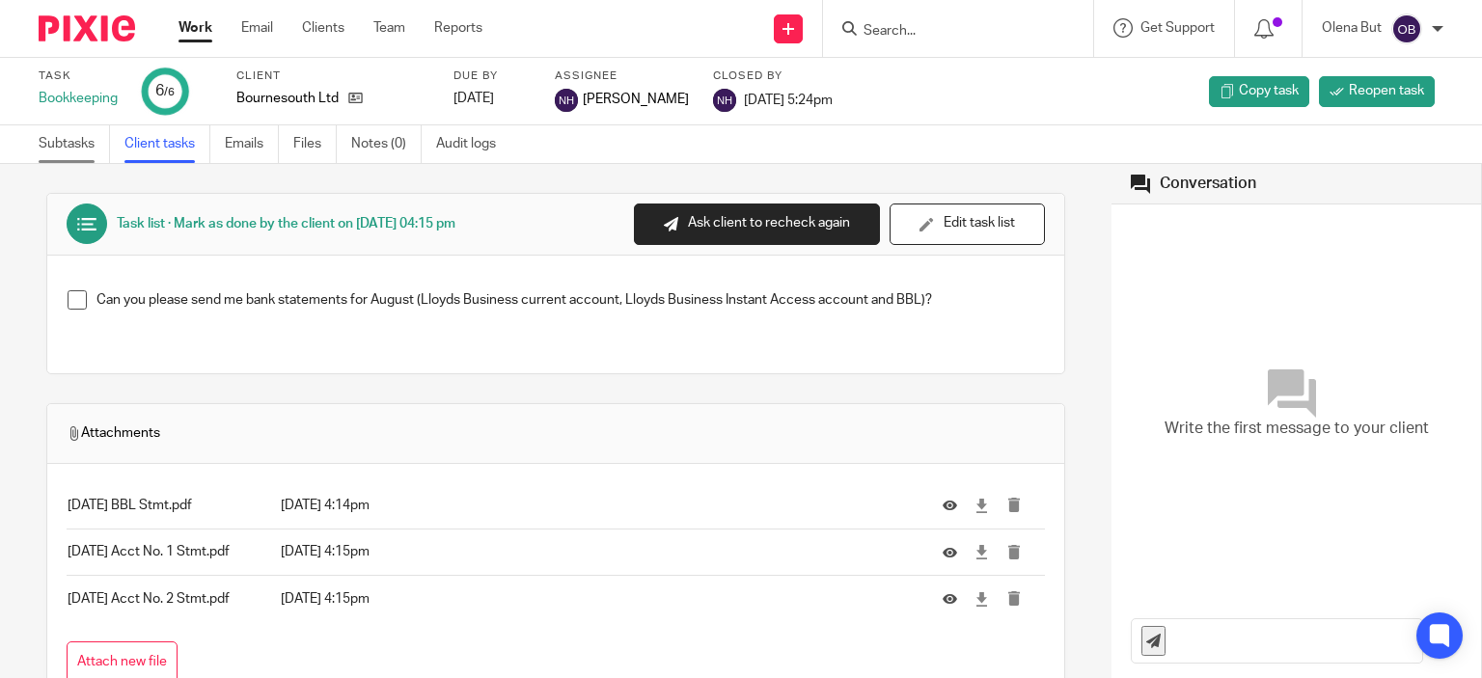
click at [53, 147] on link "Subtasks" at bounding box center [74, 144] width 71 height 38
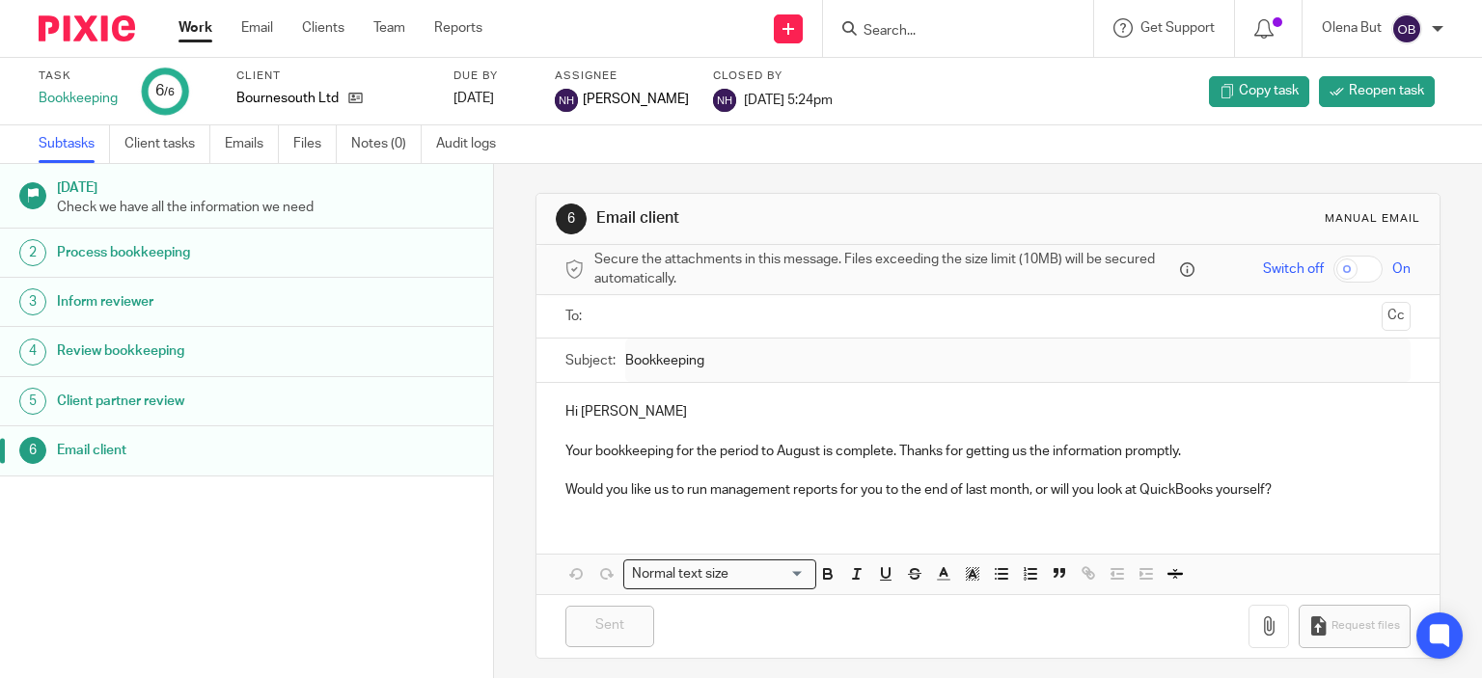
click at [112, 452] on h1 "Email client" at bounding box center [196, 450] width 278 height 29
click at [347, 400] on div "Client partner review" at bounding box center [265, 401] width 417 height 29
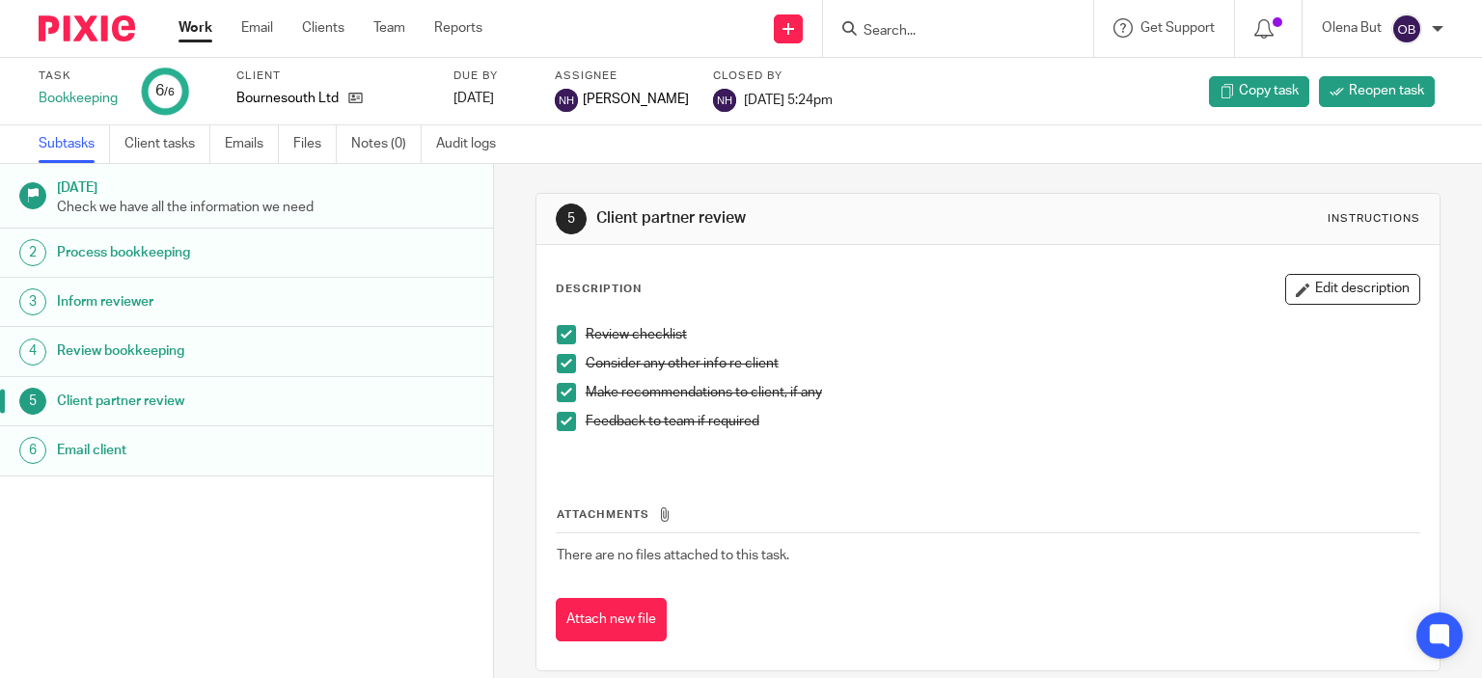
click at [354, 339] on div "Review bookkeeping" at bounding box center [265, 351] width 417 height 29
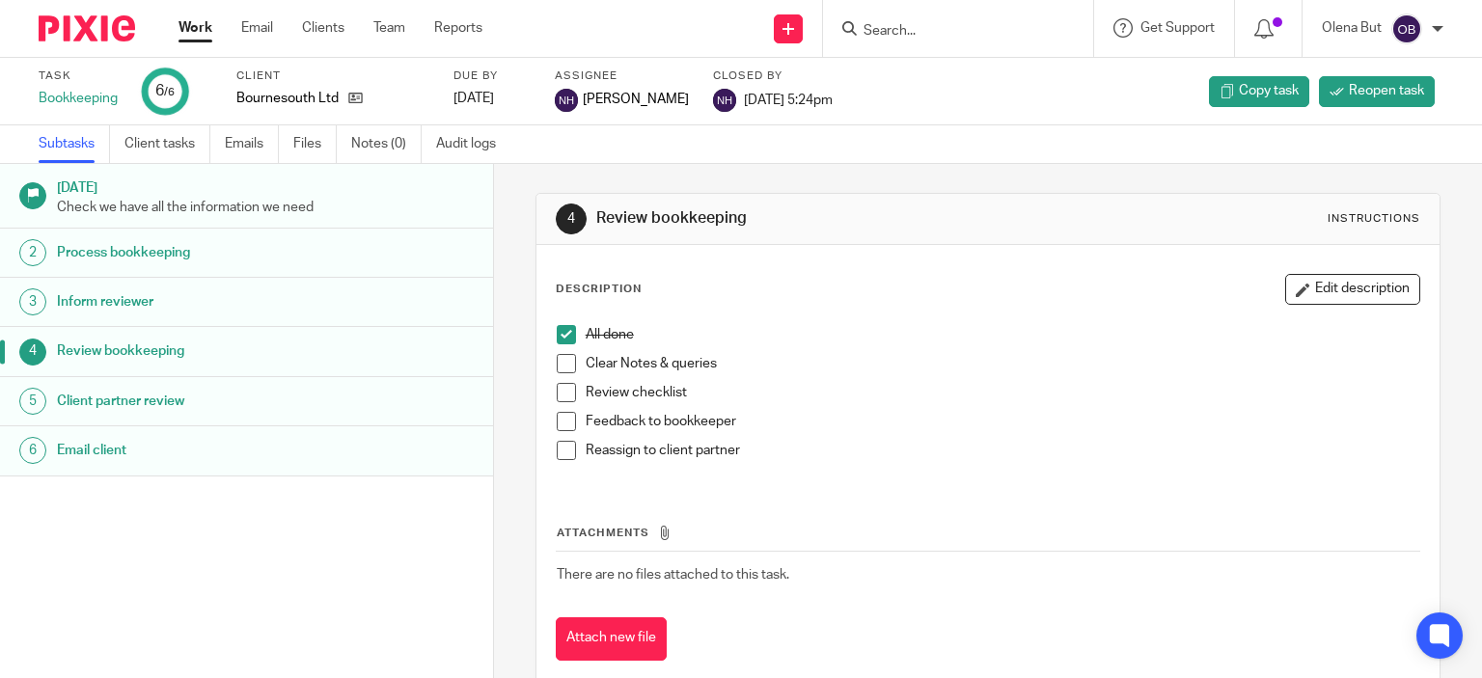
click at [27, 302] on div "3" at bounding box center [32, 302] width 27 height 27
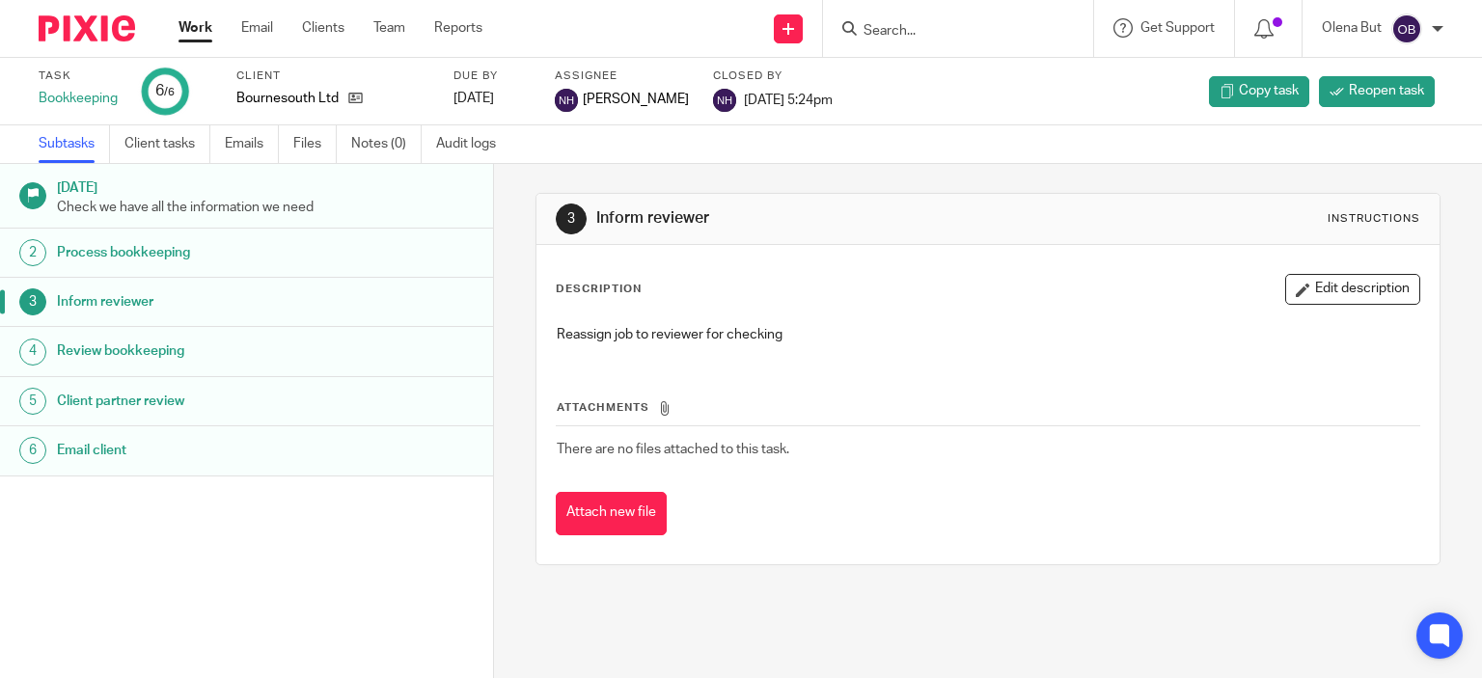
click at [35, 449] on div "6" at bounding box center [32, 450] width 27 height 27
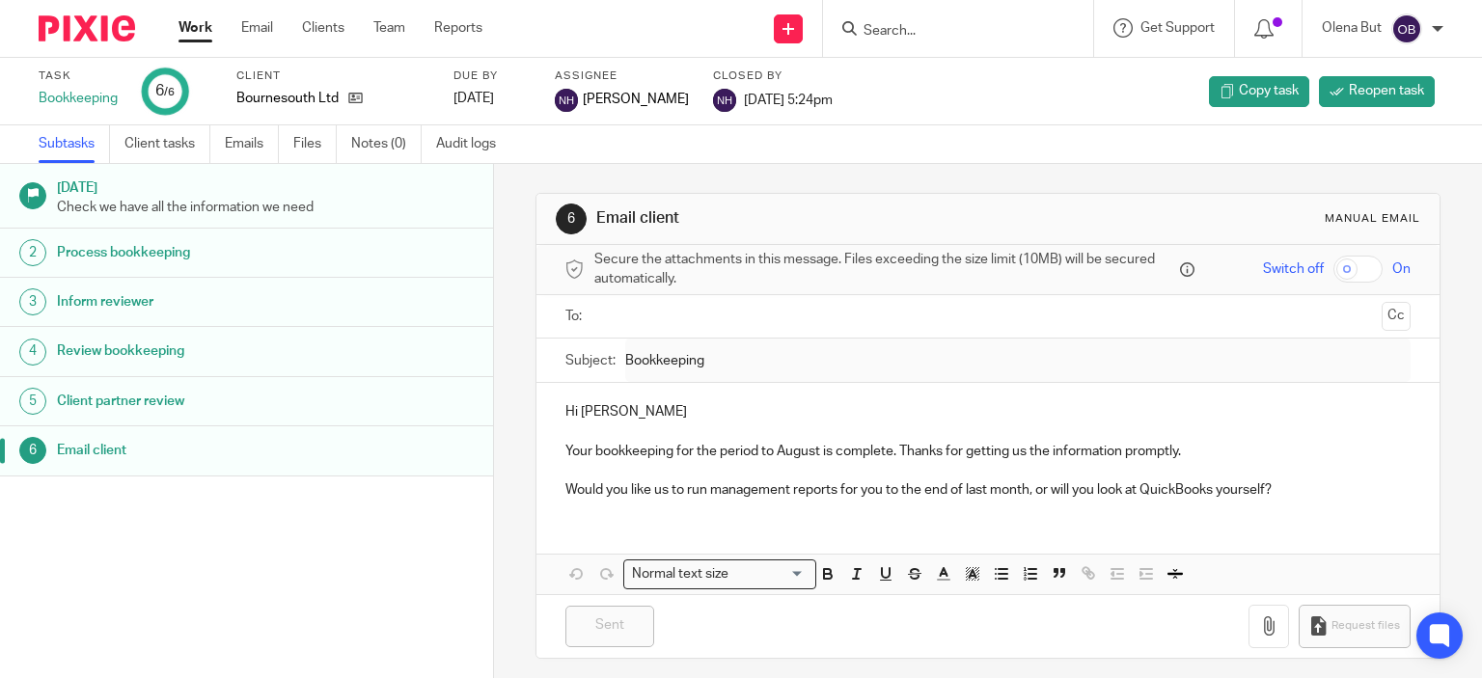
drag, startPoint x: 0, startPoint y: 0, endPoint x: 443, endPoint y: 566, distance: 719.0
click at [390, 544] on div "[DATE] Check we have all the information we need 2 Process bookkeeping 3 Inform…" at bounding box center [246, 392] width 493 height 456
click at [930, 30] on input "Search" at bounding box center [949, 31] width 174 height 17
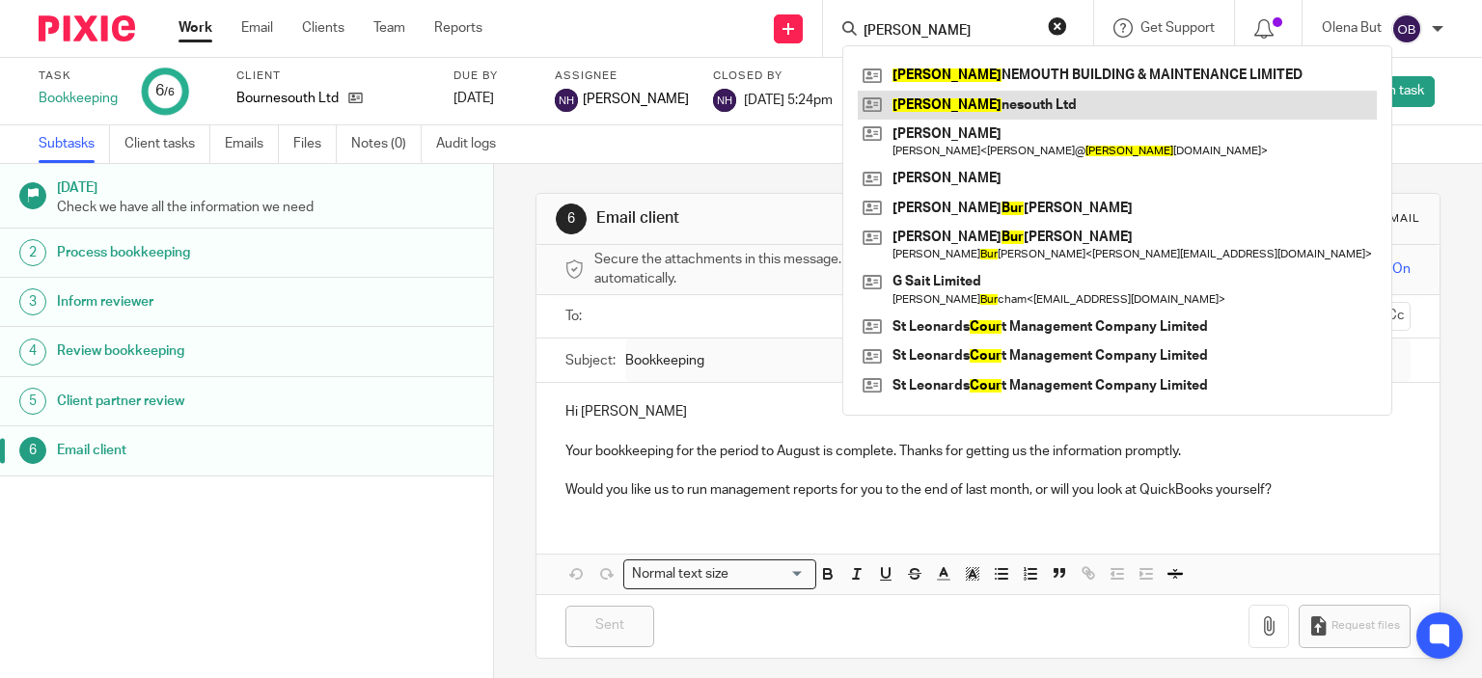
type input "[PERSON_NAME]"
click at [949, 102] on link at bounding box center [1117, 105] width 519 height 29
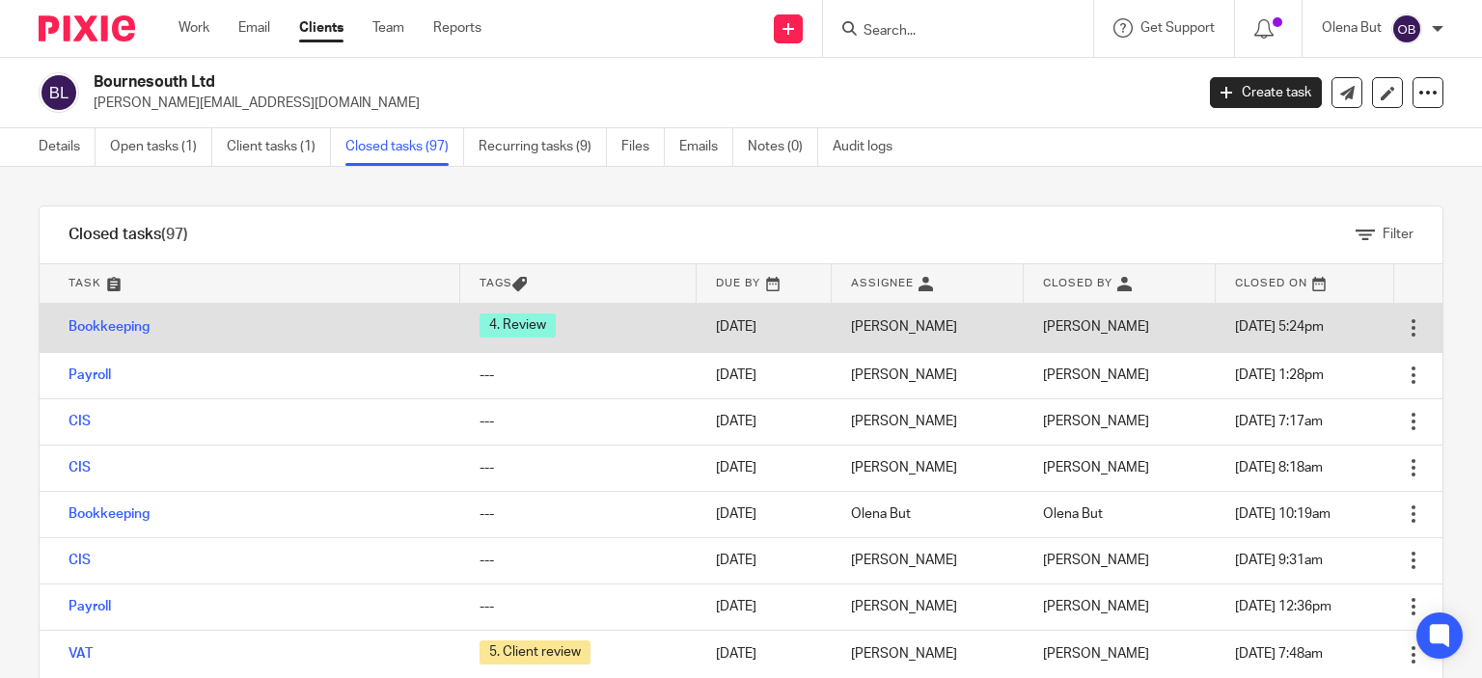
click at [1404, 319] on div at bounding box center [1413, 327] width 19 height 19
click at [118, 323] on link "Bookkeeping" at bounding box center [109, 327] width 81 height 14
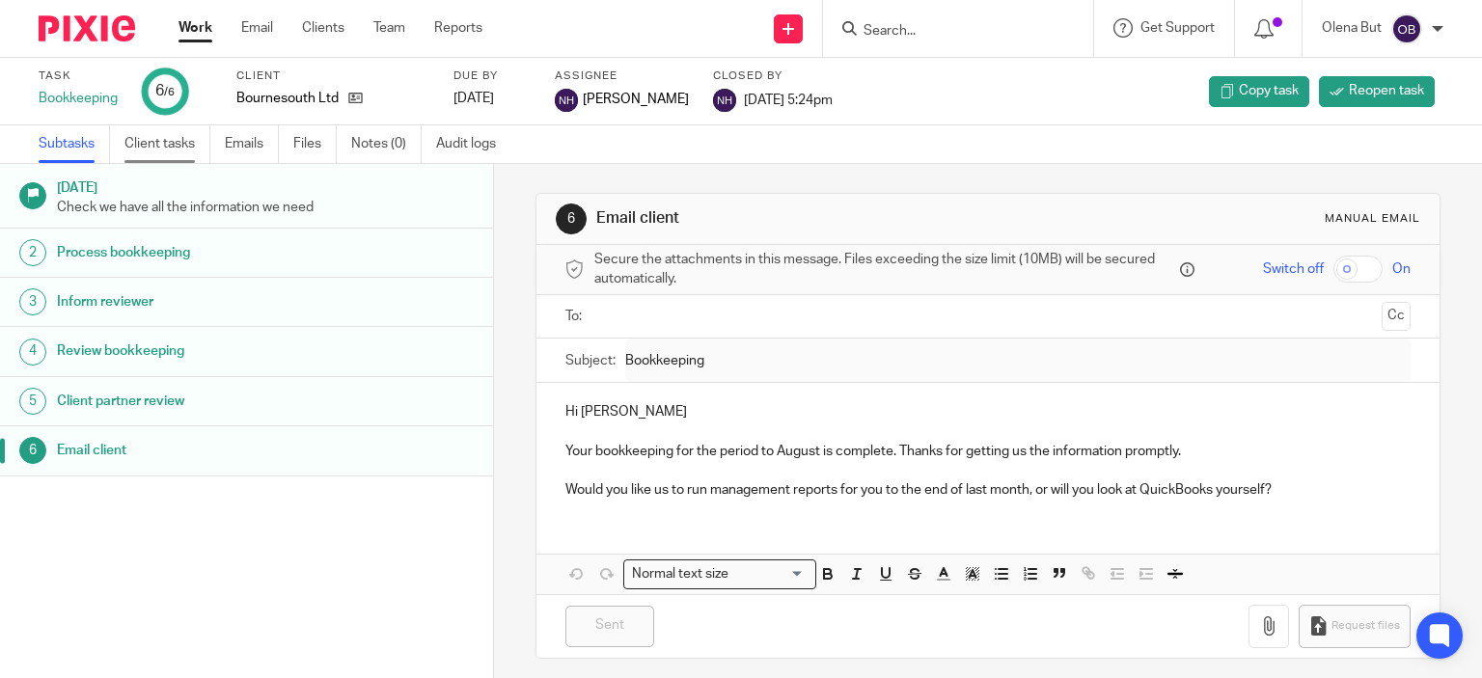
click at [164, 142] on link "Client tasks" at bounding box center [167, 144] width 86 height 38
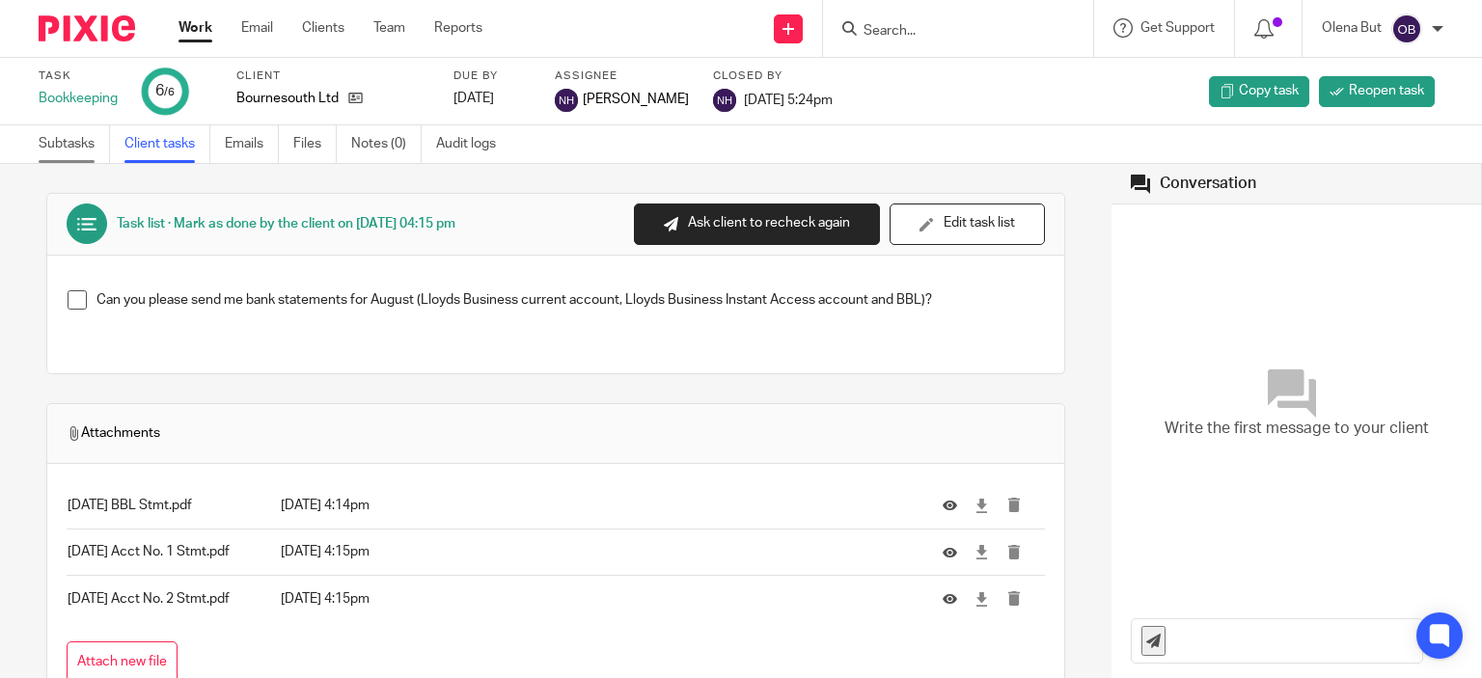
click at [55, 147] on link "Subtasks" at bounding box center [74, 144] width 71 height 38
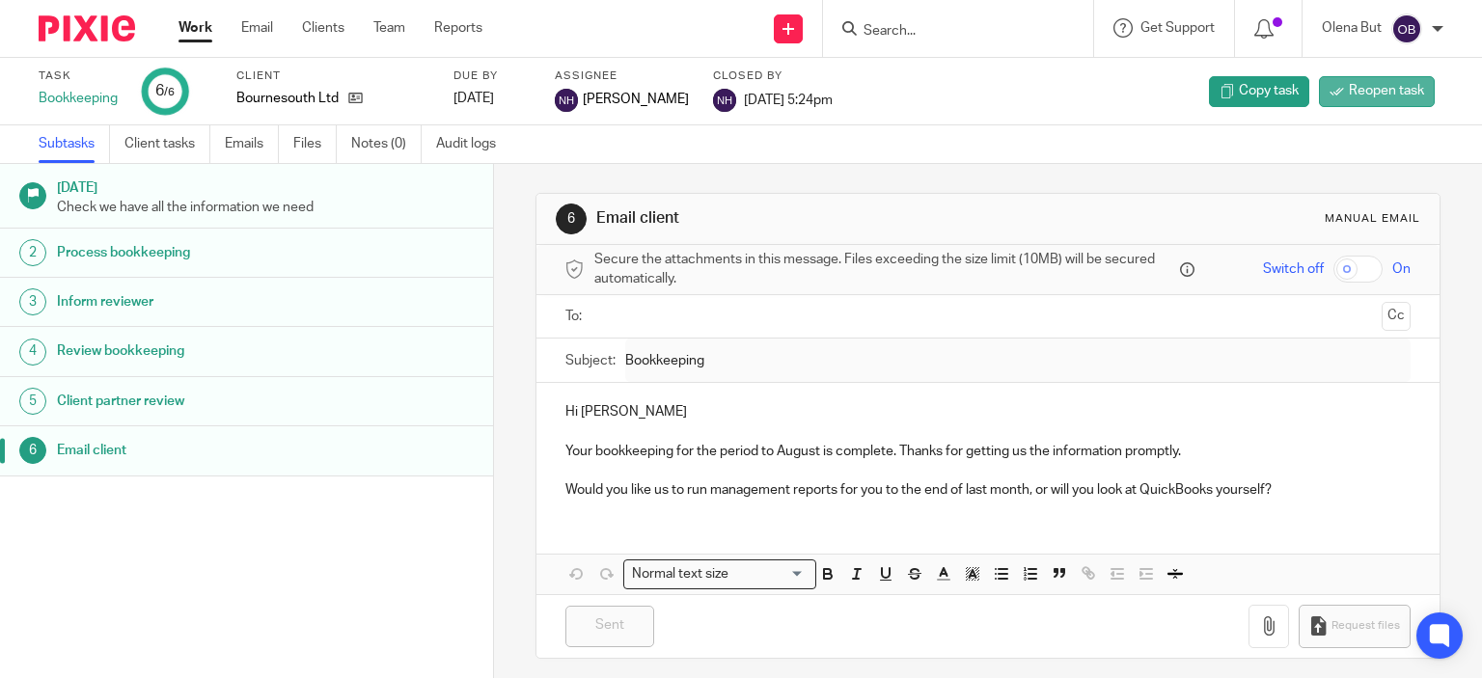
click at [1370, 87] on span "Reopen task" at bounding box center [1386, 90] width 75 height 19
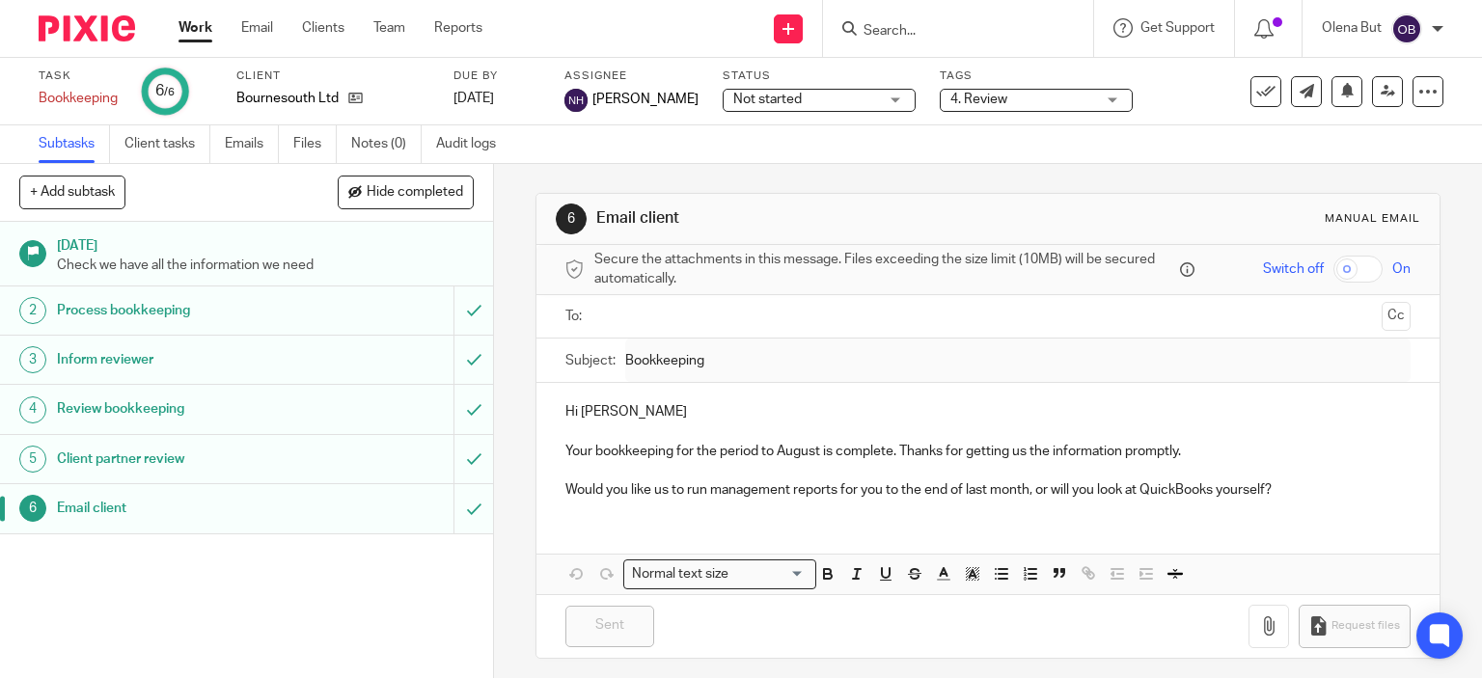
click at [196, 30] on link "Work" at bounding box center [196, 27] width 34 height 19
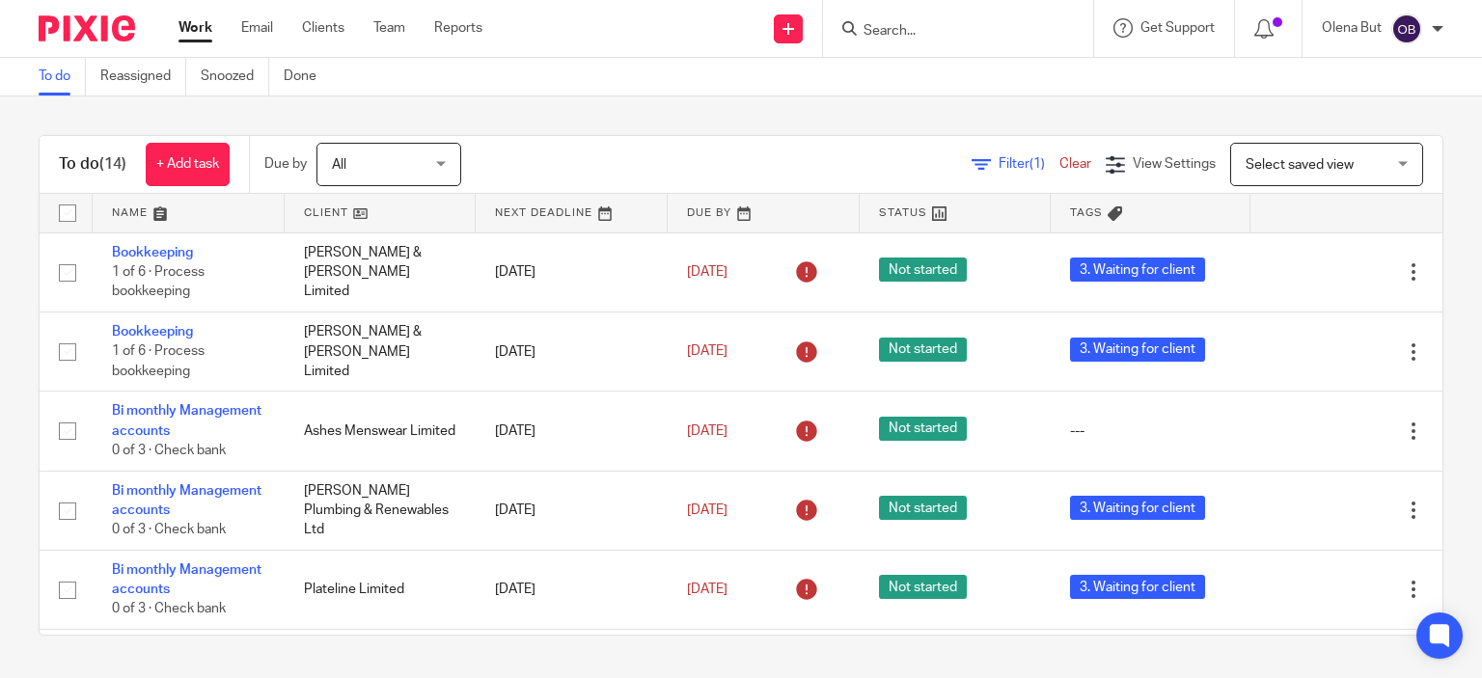
click at [878, 38] on input "Search" at bounding box center [949, 31] width 174 height 17
type input "и"
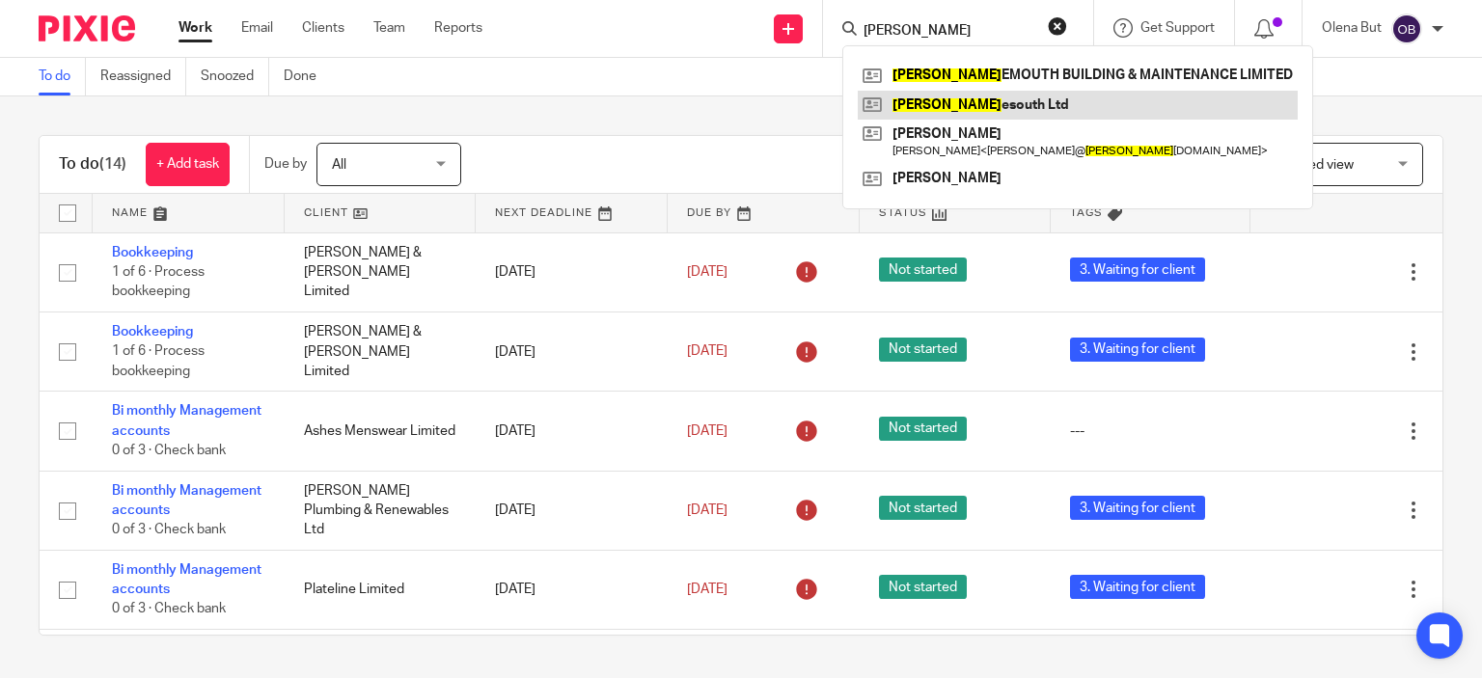
type input "bourn"
click at [899, 99] on link at bounding box center [1078, 105] width 440 height 29
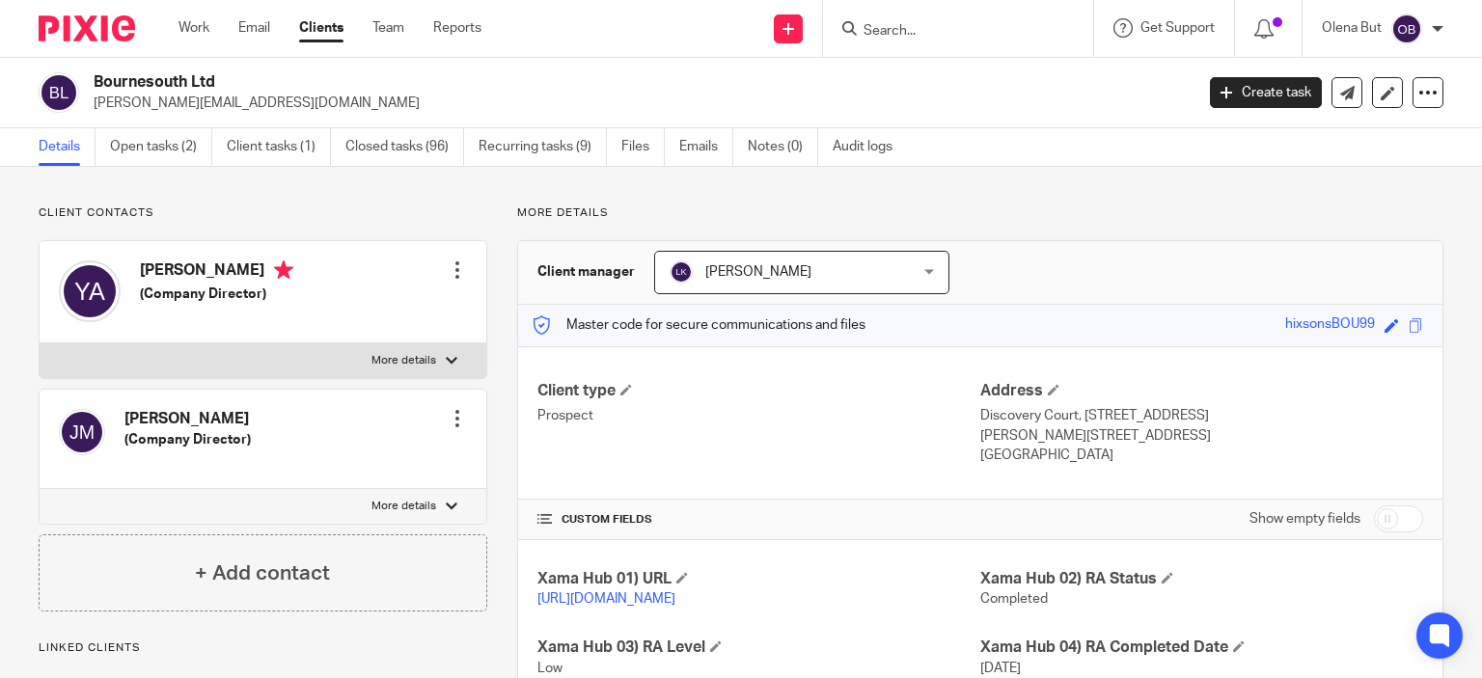
drag, startPoint x: 158, startPoint y: 151, endPoint x: 220, endPoint y: 223, distance: 95.1
click at [158, 151] on link "Open tasks (2)" at bounding box center [161, 147] width 102 height 38
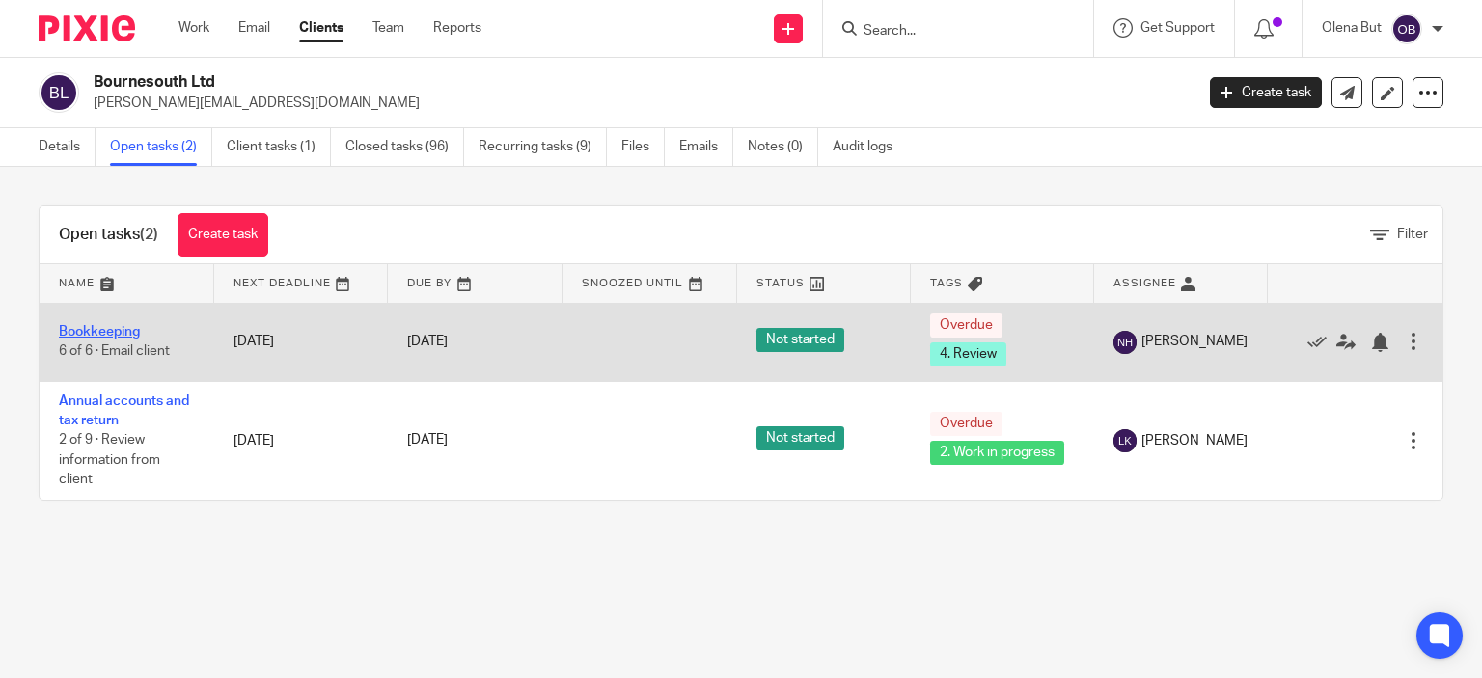
click at [106, 327] on link "Bookkeeping" at bounding box center [99, 332] width 81 height 14
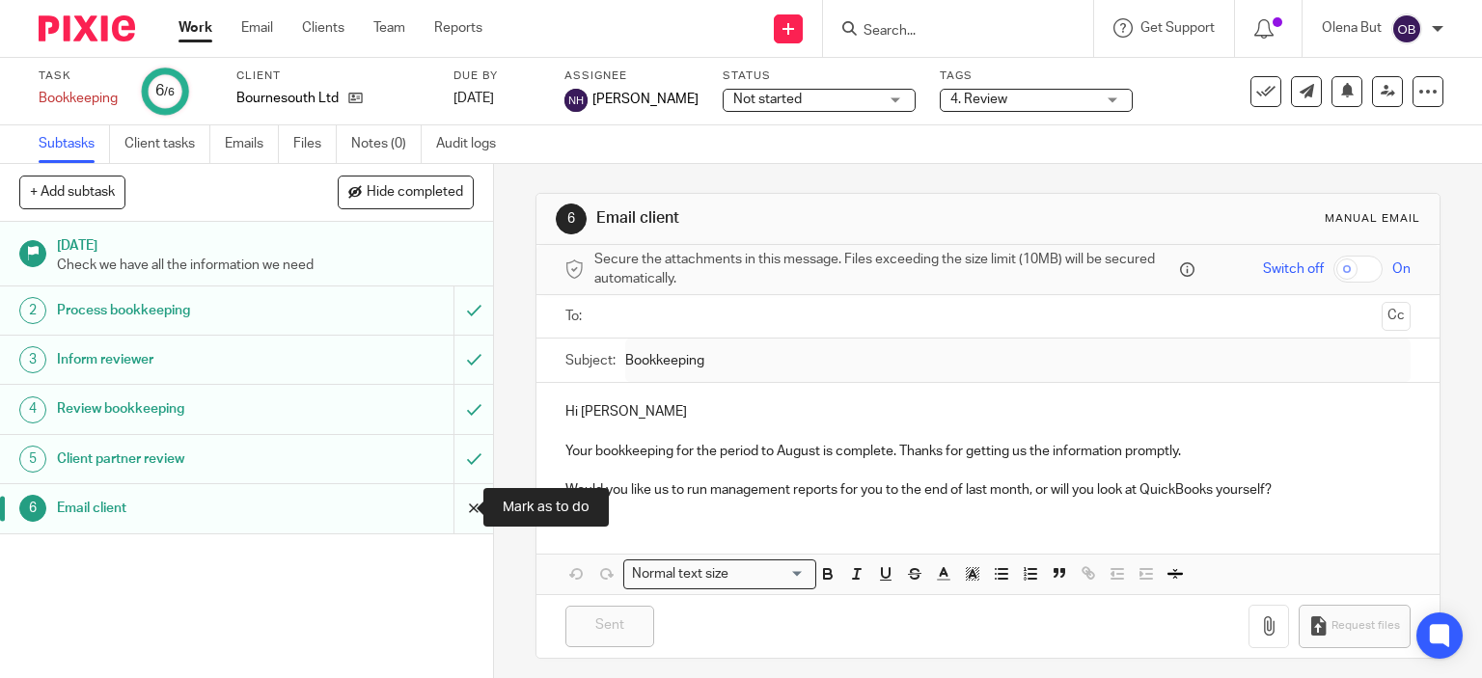
click at [449, 510] on input "submit" at bounding box center [246, 508] width 493 height 48
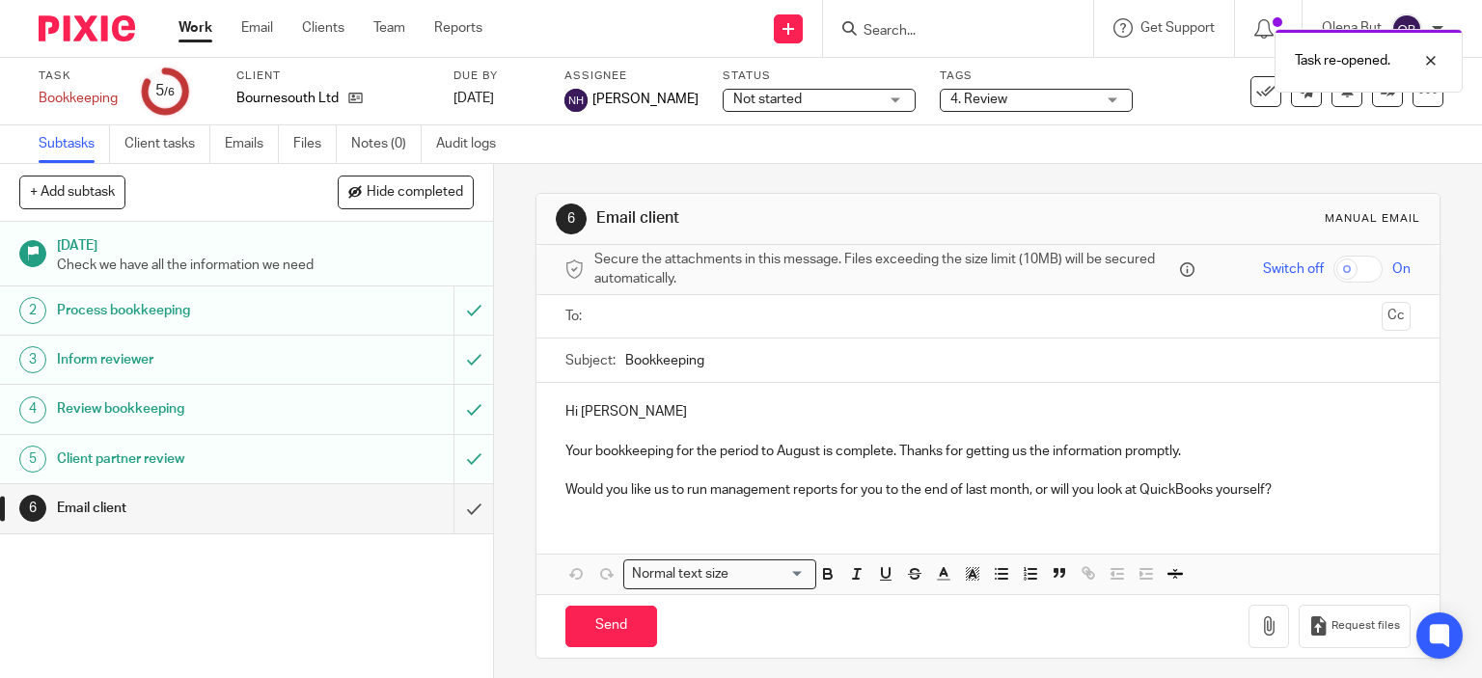
click at [1338, 265] on input "checkbox" at bounding box center [1358, 269] width 49 height 27
checkbox input "true"
click at [637, 313] on input "text" at bounding box center [987, 317] width 773 height 22
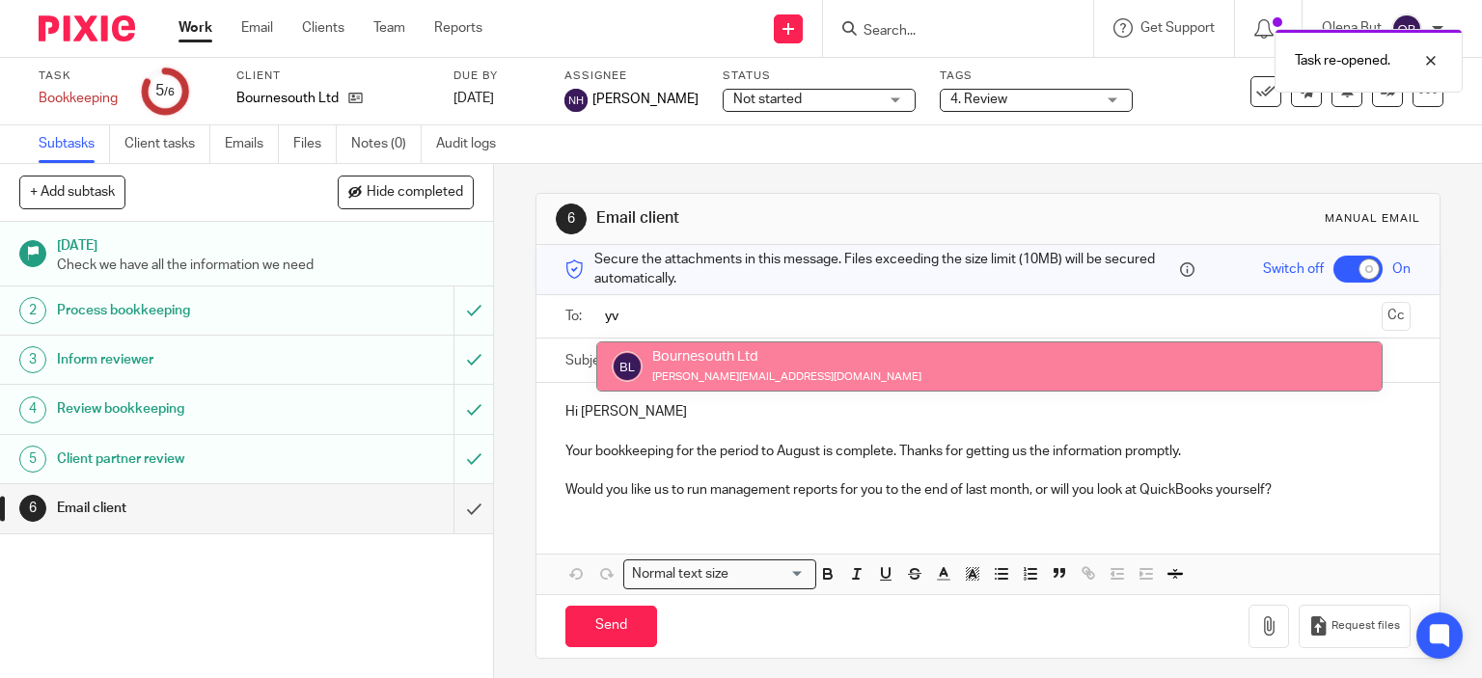
type input "yv"
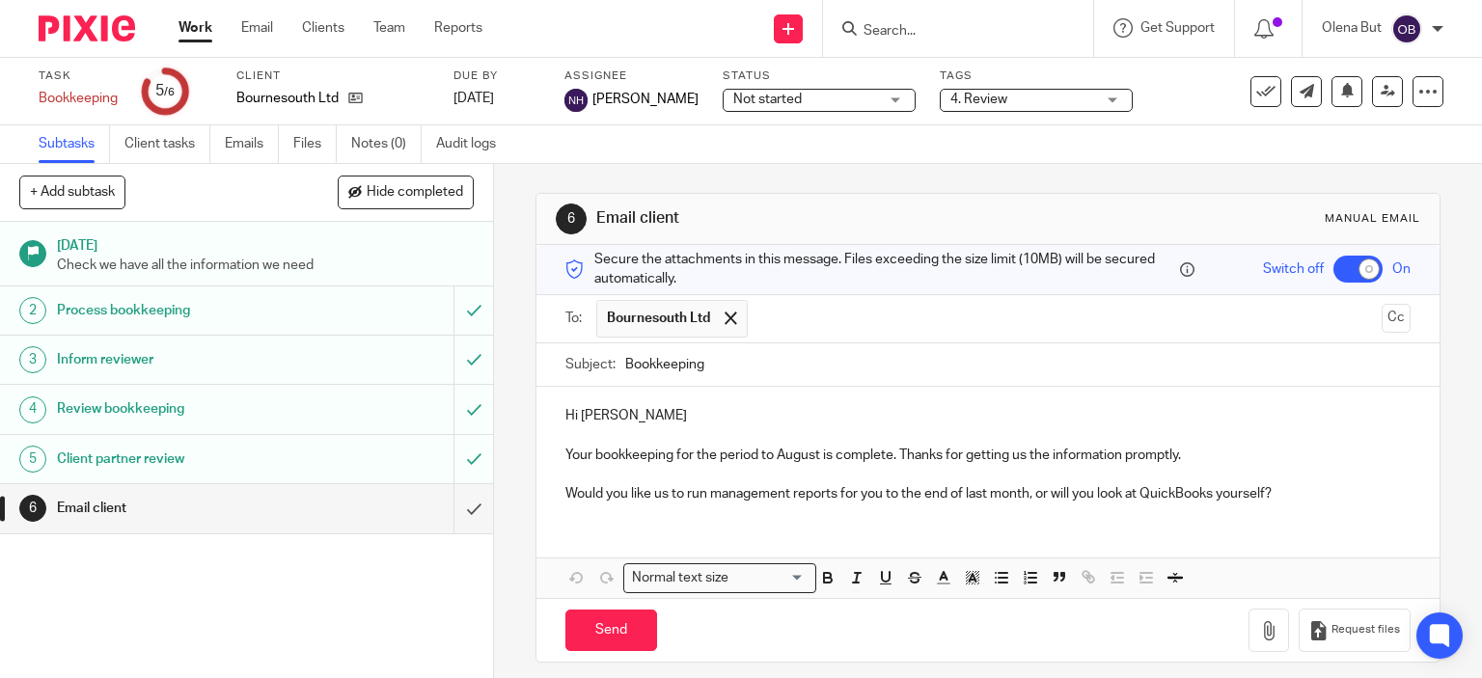
click at [791, 324] on input "text" at bounding box center [1065, 319] width 617 height 38
type input "m"
type input "b"
paste input ""'James Muir'" <james@bournesouth.com>"
click at [849, 313] on input ""'James Muir'" <james@bournesouth.com>" at bounding box center [1065, 319] width 617 height 38
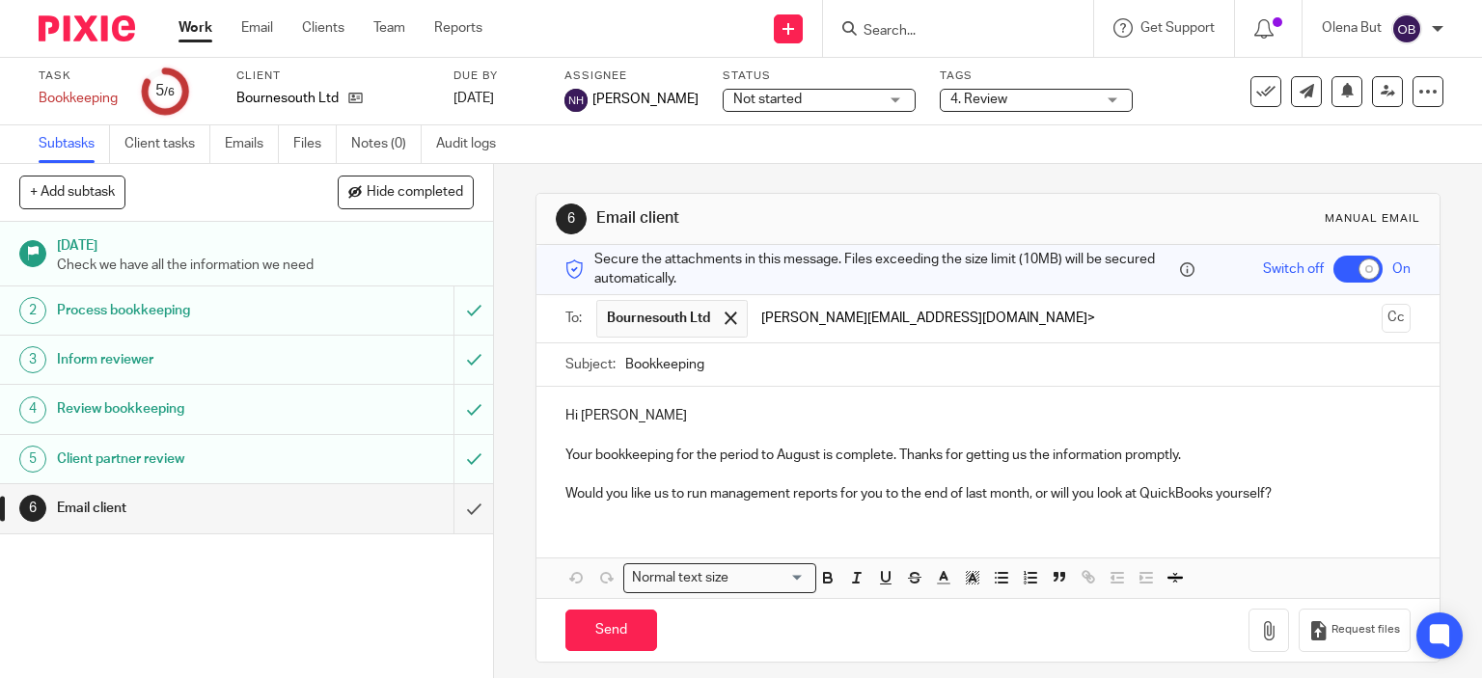
click at [946, 319] on input "james@bournesouth.com>" at bounding box center [1065, 319] width 617 height 38
type input "james@bournesouth.com"
click at [593, 450] on p "Your bookkeeping for the period to August is complete. Thanks for getting us th…" at bounding box center [988, 455] width 846 height 19
click at [645, 413] on p "Hi Yvette" at bounding box center [988, 415] width 846 height 19
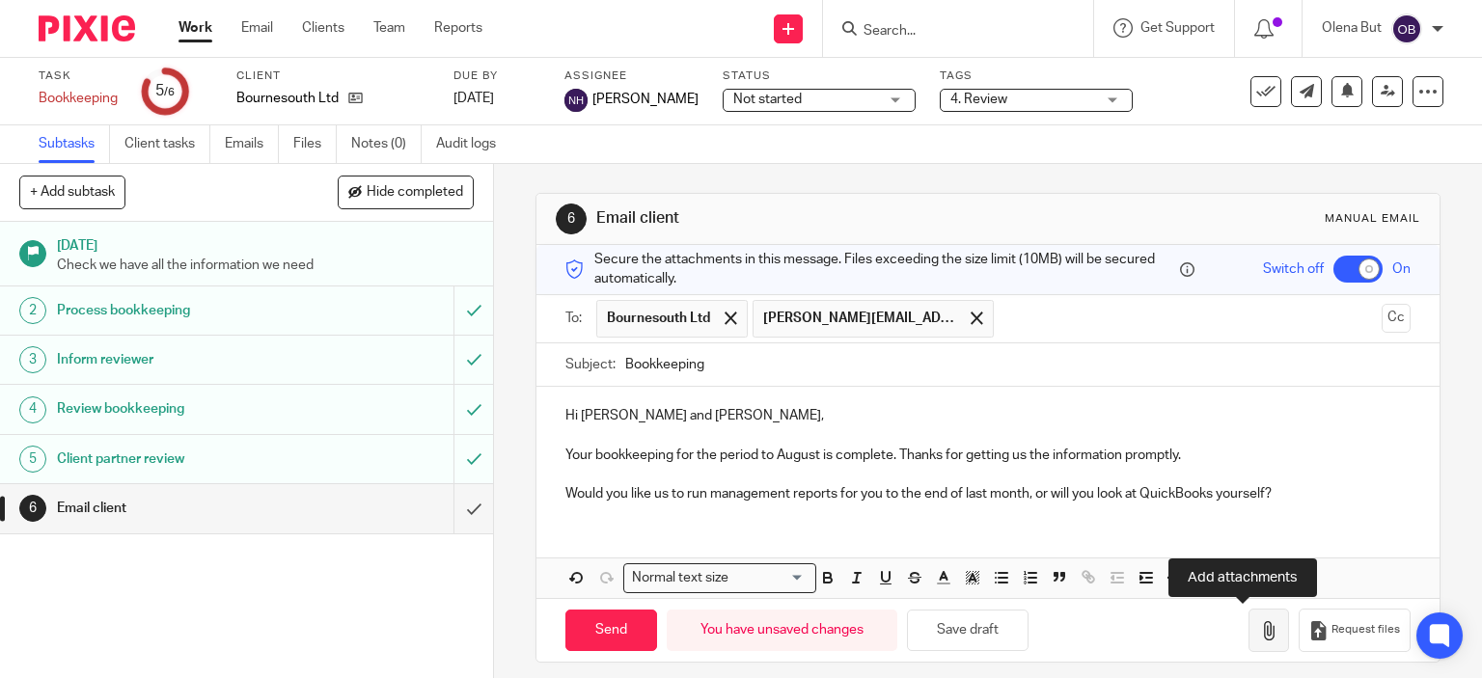
click at [1259, 634] on icon "button" at bounding box center [1268, 630] width 19 height 19
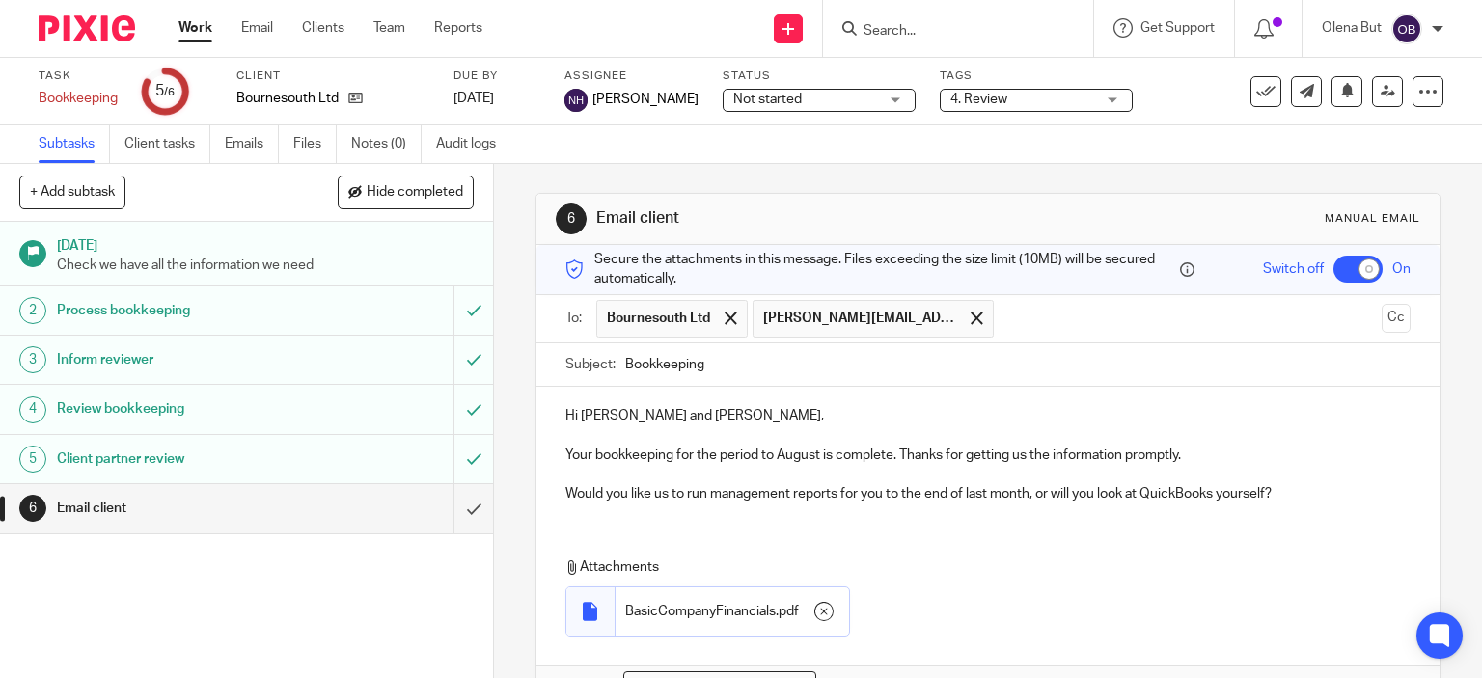
click at [1286, 491] on p "Would you like us to run management reports for you to the end of last month, o…" at bounding box center [988, 493] width 846 height 19
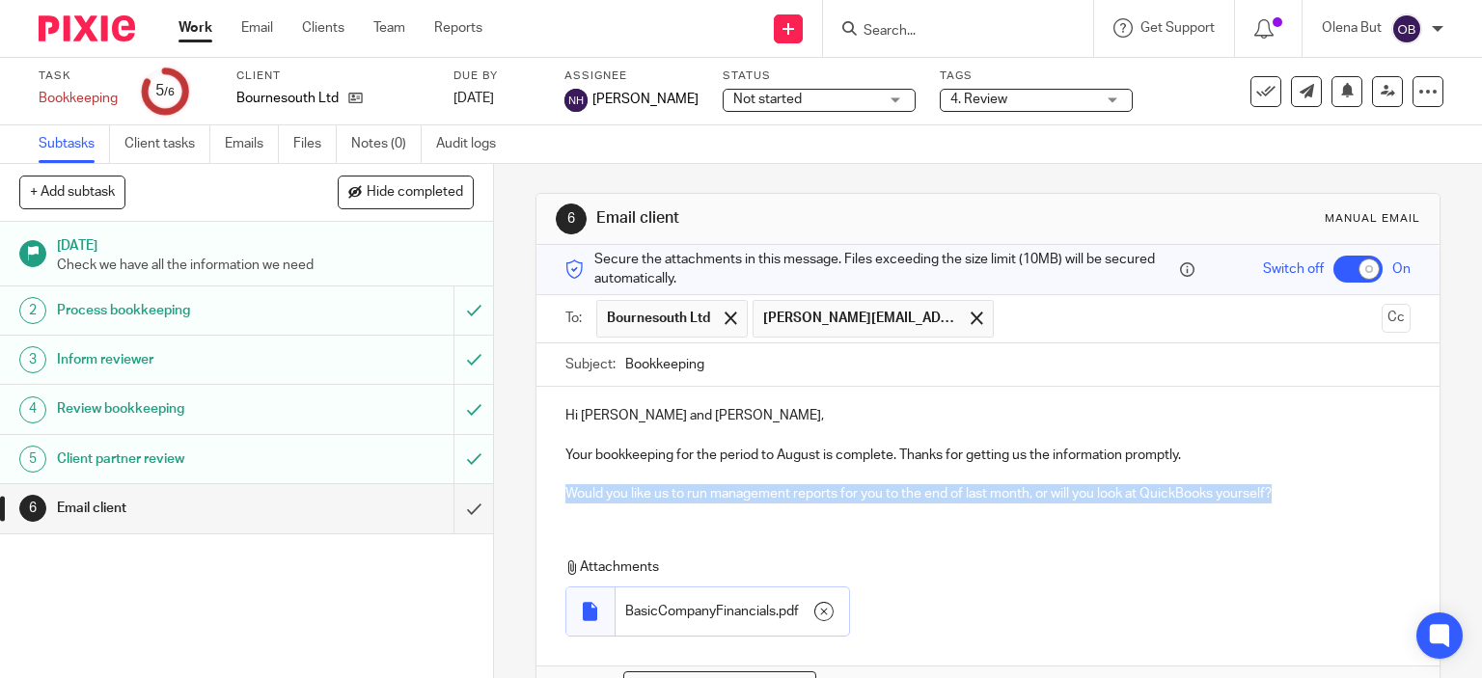
drag, startPoint x: 1280, startPoint y: 488, endPoint x: 555, endPoint y: 507, distance: 725.9
click at [555, 507] on div "Hi Yvette and James, Your bookkeeping for the period to August is complete. Tha…" at bounding box center [989, 452] width 904 height 131
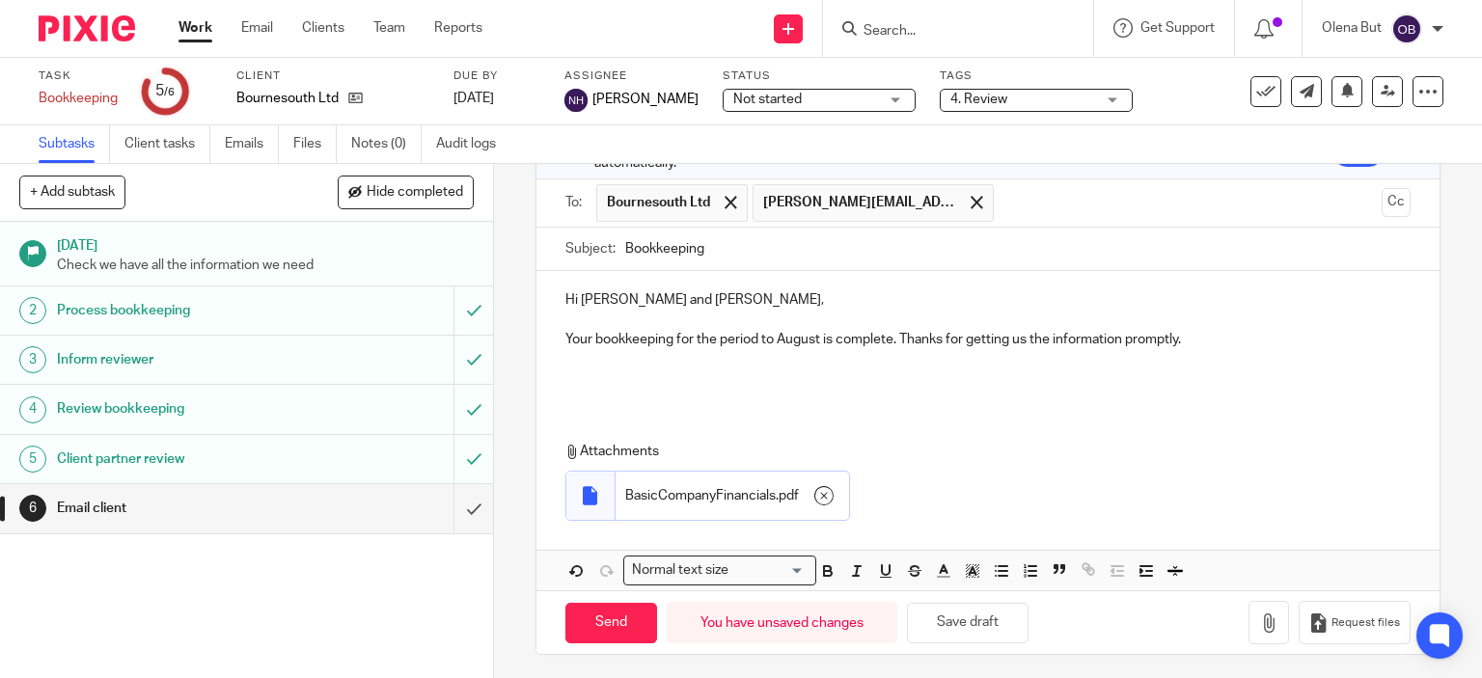
scroll to position [118, 0]
click at [598, 622] on input "Send" at bounding box center [611, 621] width 92 height 41
checkbox input "false"
type input "Sent"
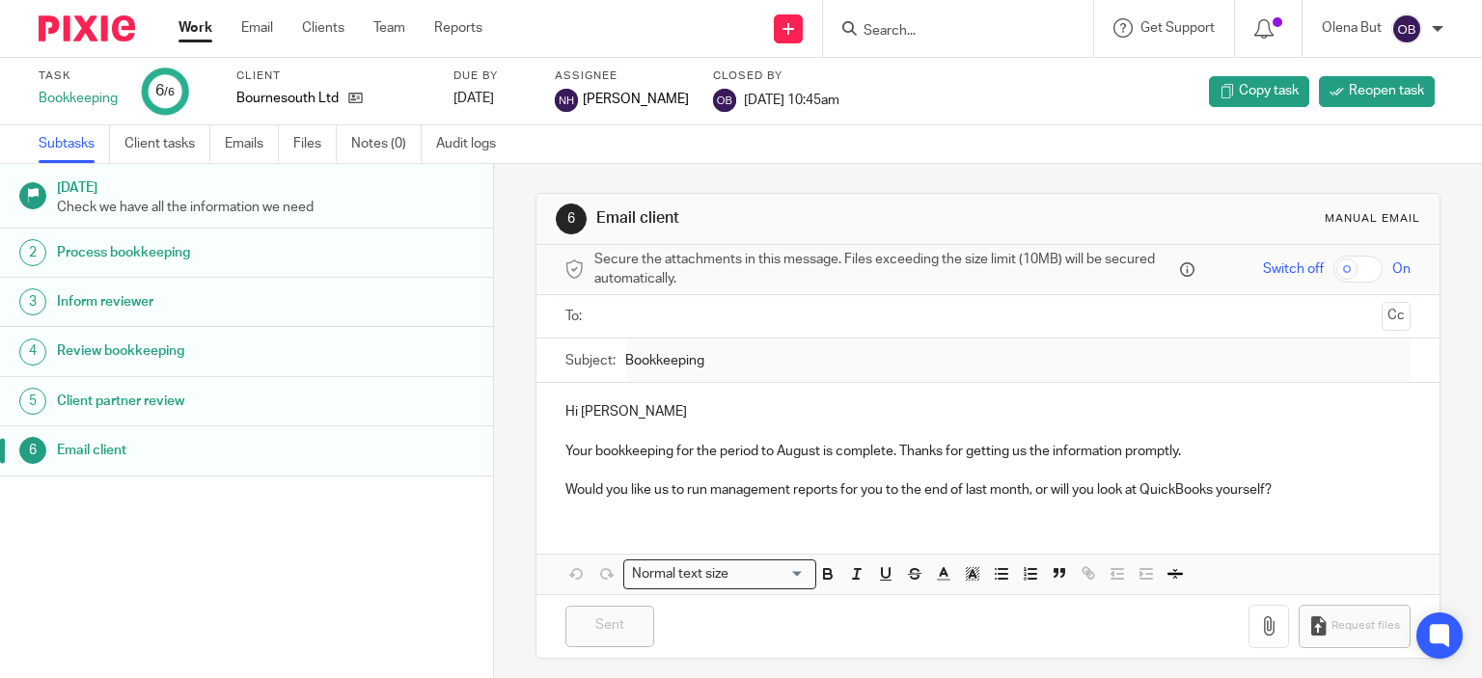
click at [895, 34] on input "Search" at bounding box center [949, 31] width 174 height 17
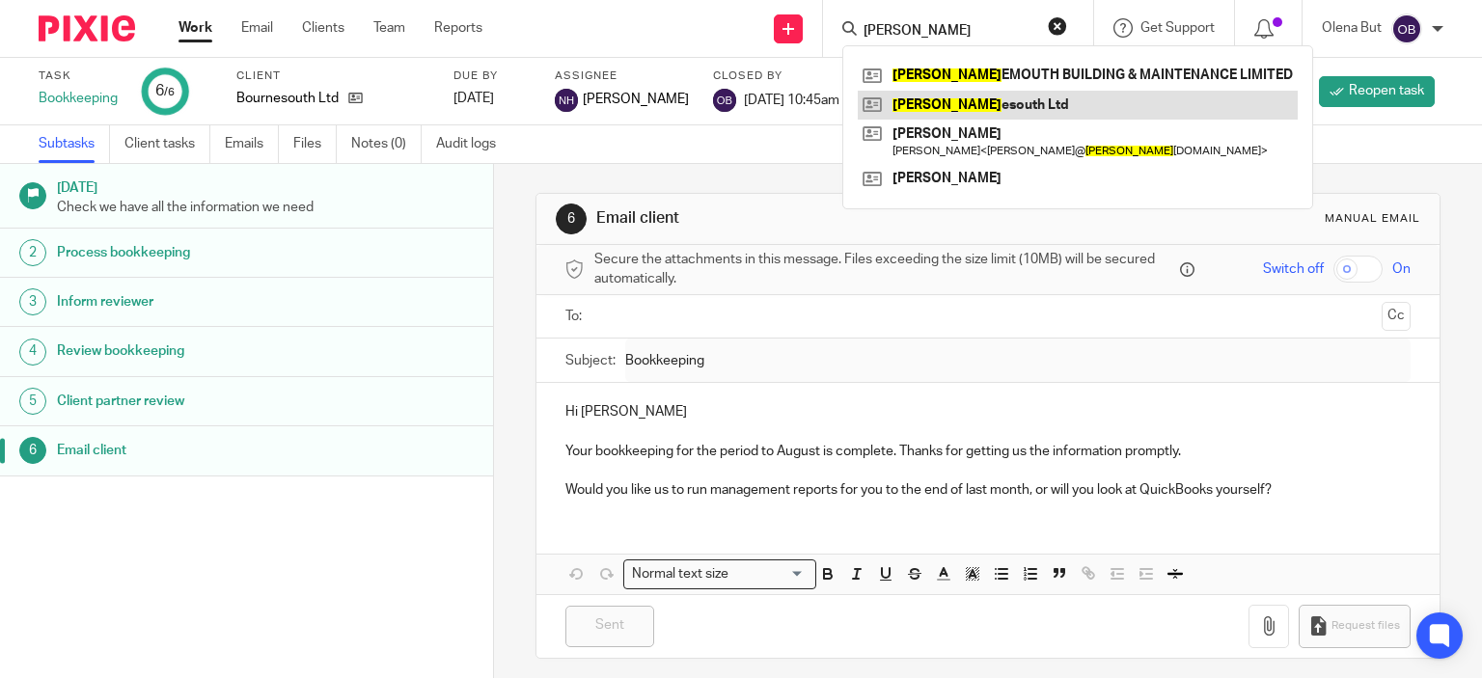
type input "bourn"
click at [958, 111] on link at bounding box center [1078, 105] width 440 height 29
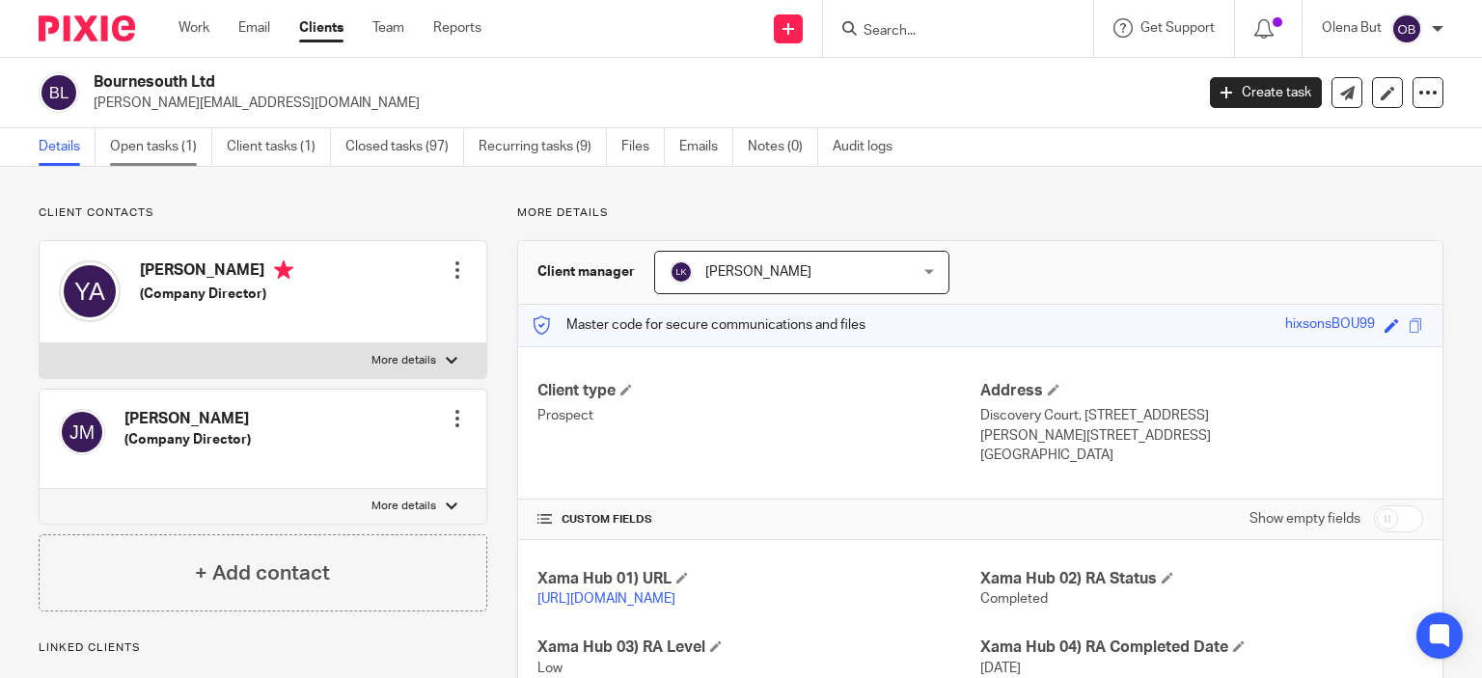
click at [153, 146] on link "Open tasks (1)" at bounding box center [161, 147] width 102 height 38
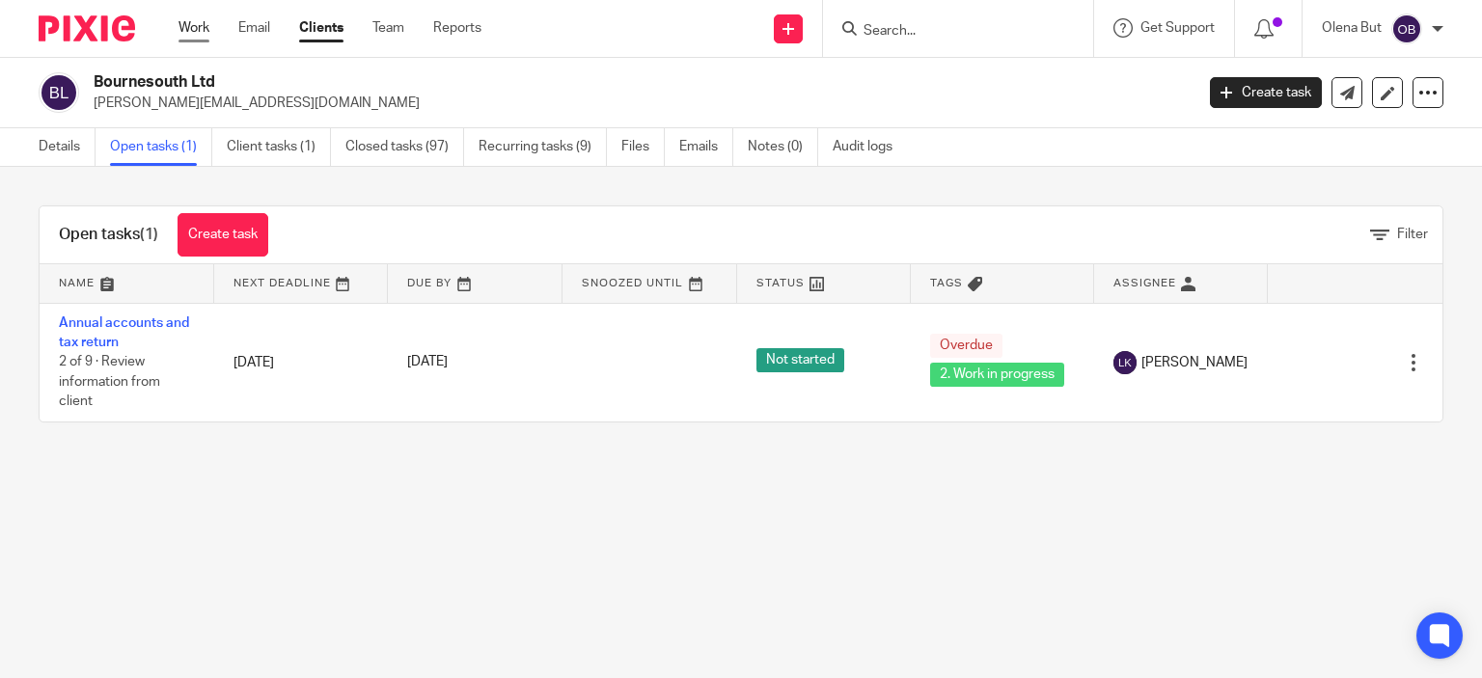
click at [197, 26] on link "Work" at bounding box center [194, 27] width 31 height 19
